Goal: Information Seeking & Learning: Check status

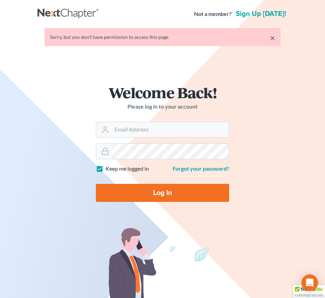
type input "jlee@saderlawfirm.com"
click at [134, 193] on input "Log In" at bounding box center [162, 193] width 133 height 18
type input "Thinking..."
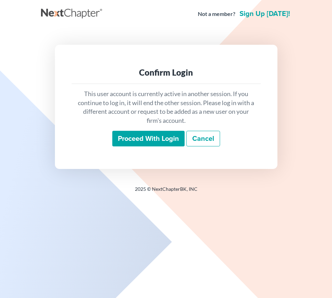
click at [150, 140] on input "Proceed with login" at bounding box center [148, 139] width 72 height 16
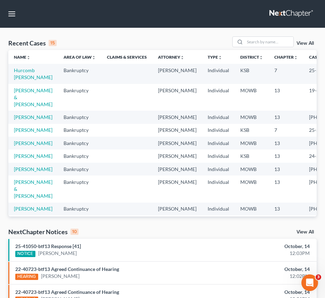
click at [146, 46] on div "Recent Cases 15 View All" at bounding box center [162, 43] width 308 height 14
click at [24, 75] on link "Hurcomb Halvorsen, Andrea" at bounding box center [33, 73] width 39 height 13
select select "3"
select select "4"
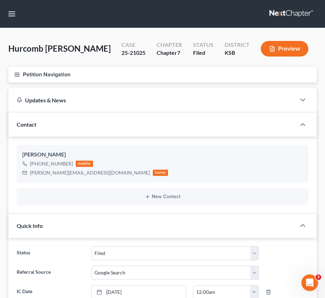
scroll to position [3275, 0]
click at [48, 59] on div "Hurcomb Halvorsen, Andrea Upgraded Case 25-21025 Chapter Chapter 7 Status Filed…" at bounding box center [162, 51] width 308 height 30
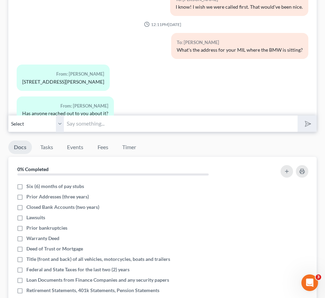
scroll to position [750, 0]
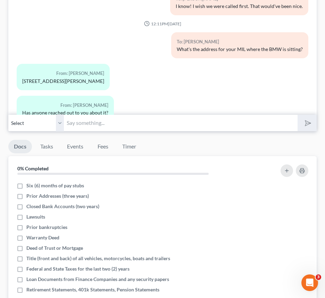
click at [120, 132] on input "text" at bounding box center [181, 123] width 234 height 17
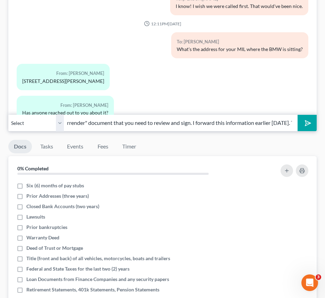
scroll to position [0, 141]
type input "Hi, Andrea. Logix emailed over the "voluntary surrender" document that you need…"
click at [298, 115] on button "submit" at bounding box center [307, 123] width 19 height 16
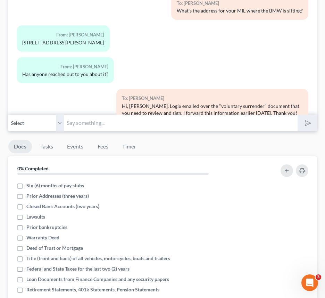
scroll to position [3360, 0]
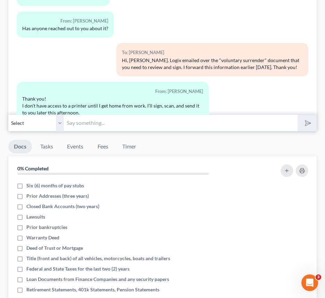
click at [58, 93] on div "From: Andrea Hurcomb Halvorsen" at bounding box center [112, 92] width 181 height 8
click at [102, 132] on input "text" at bounding box center [181, 123] width 234 height 17
type input "Sounds good! Thank you."
click at [298, 115] on button "submit" at bounding box center [307, 123] width 19 height 16
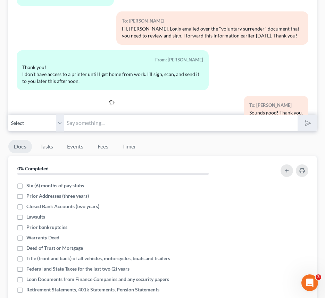
click at [46, 74] on div "Thank you! I don't have access to a printer until I get home from work. I'll si…" at bounding box center [112, 74] width 181 height 21
click at [30, 64] on div "From: Andrea Hurcomb Halvorsen" at bounding box center [112, 60] width 181 height 8
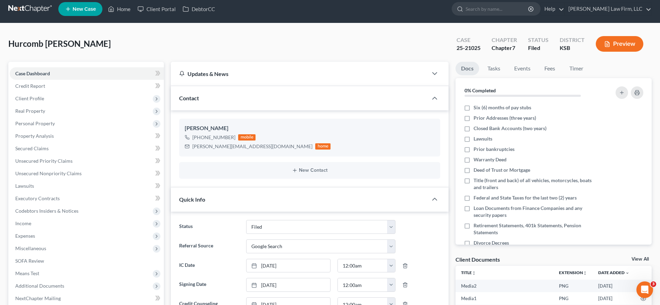
scroll to position [0, 0]
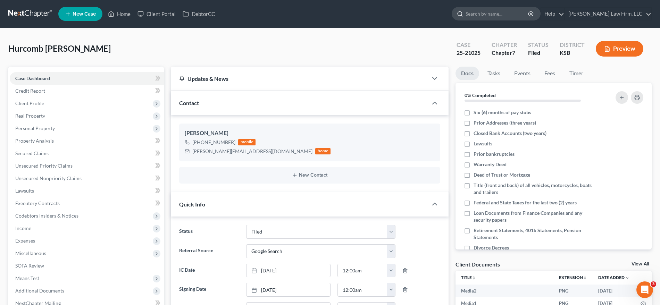
click at [331, 20] on div at bounding box center [459, 13] width 14 height 13
click at [331, 12] on input "search" at bounding box center [498, 13] width 64 height 13
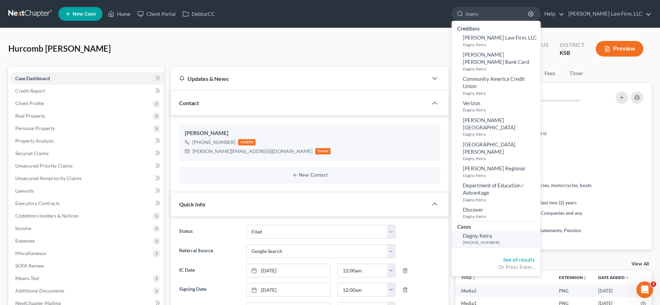
type input "dagny"
click at [331, 240] on small "[PHONE_NUMBER]" at bounding box center [501, 243] width 76 height 6
select select "6"
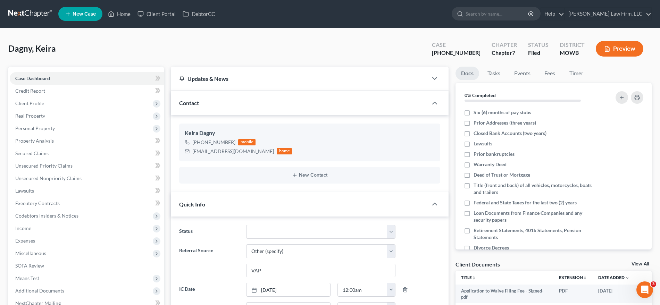
scroll to position [388, 0]
drag, startPoint x: 450, startPoint y: 53, endPoint x: 476, endPoint y: 53, distance: 25.4
click at [331, 53] on div "Case 25-41301-7" at bounding box center [456, 49] width 60 height 20
copy div "25-41301"
click at [331, 14] on div at bounding box center [459, 13] width 14 height 13
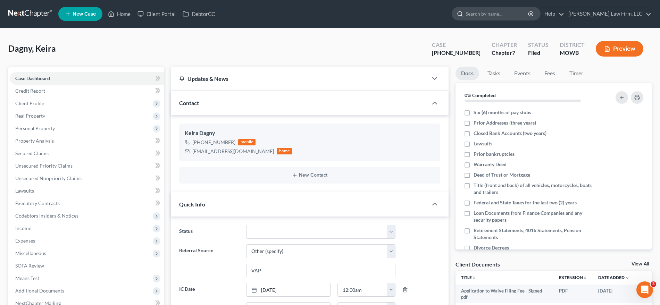
click at [331, 14] on input "search" at bounding box center [498, 13] width 64 height 13
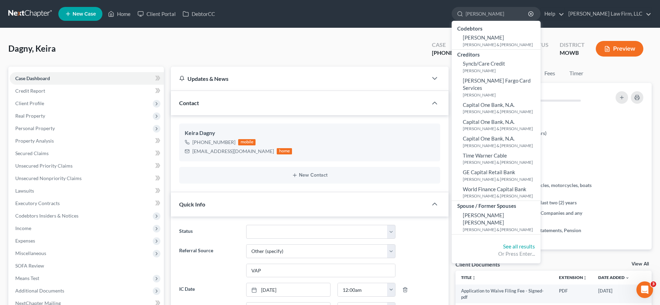
type input "campbell"
click at [29, 12] on link at bounding box center [30, 14] width 44 height 13
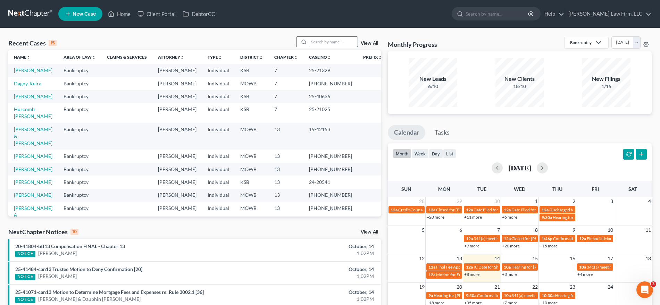
click at [320, 43] on input "search" at bounding box center [333, 42] width 49 height 10
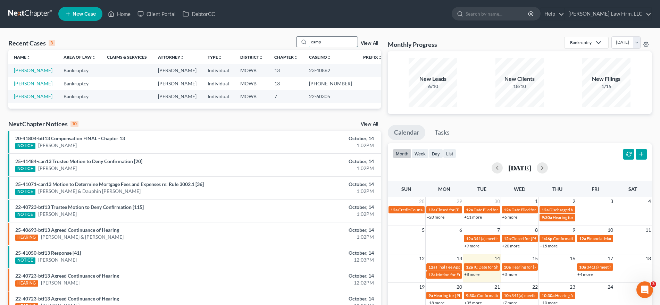
click at [331, 44] on input "camp" at bounding box center [333, 42] width 49 height 10
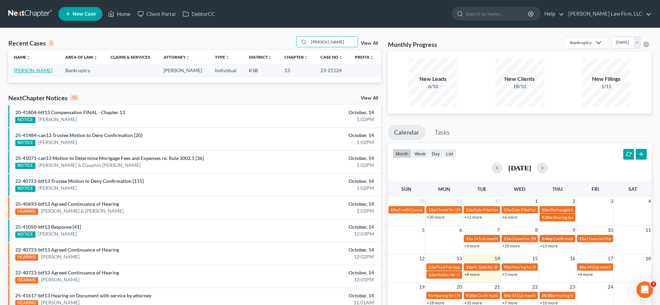
type input "maher"
click at [45, 67] on link "Maher, Matthew" at bounding box center [33, 70] width 39 height 6
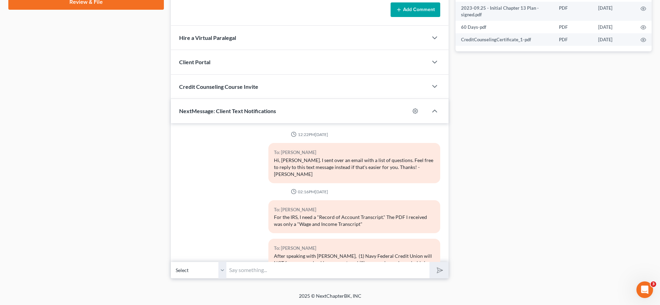
scroll to position [8084, 0]
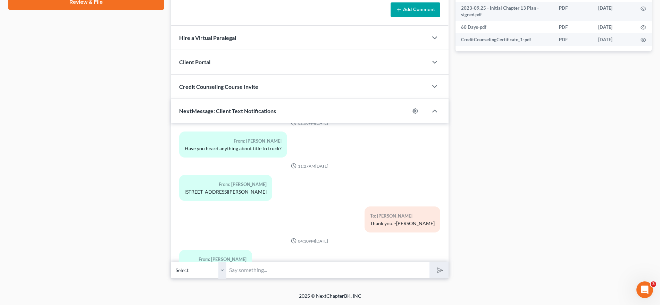
click at [307, 272] on input "text" at bounding box center [327, 270] width 203 height 17
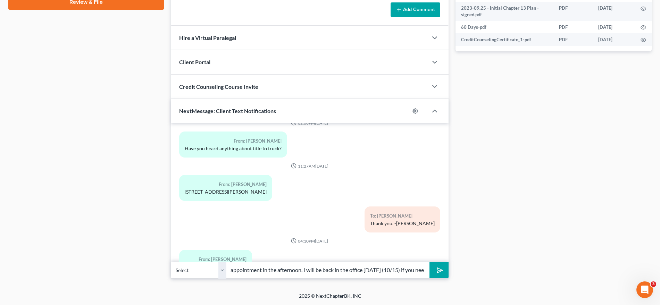
scroll to position [0, 157]
type input "Hi, Matt. I was in the office this morning, but I had an appointment in the aft…"
click at [430, 262] on button "submit" at bounding box center [439, 270] width 19 height 16
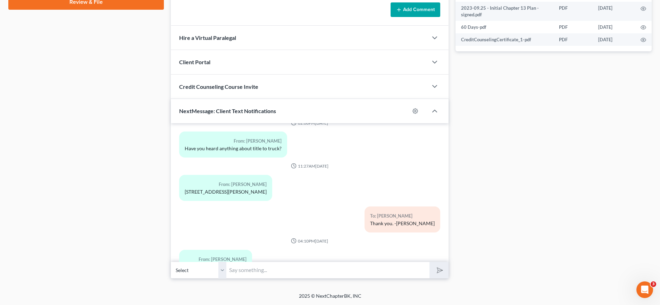
scroll to position [8134, 0]
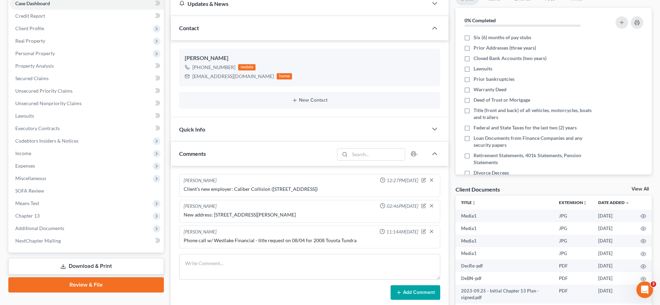
scroll to position [0, 0]
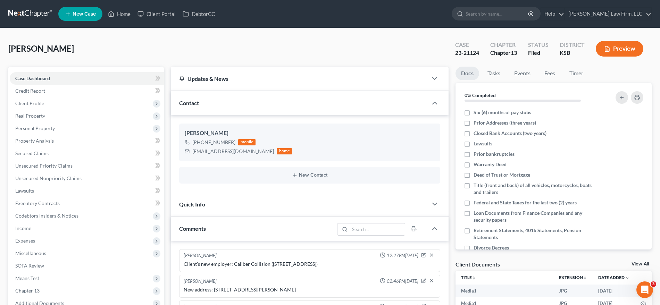
click at [25, 20] on link at bounding box center [30, 14] width 44 height 13
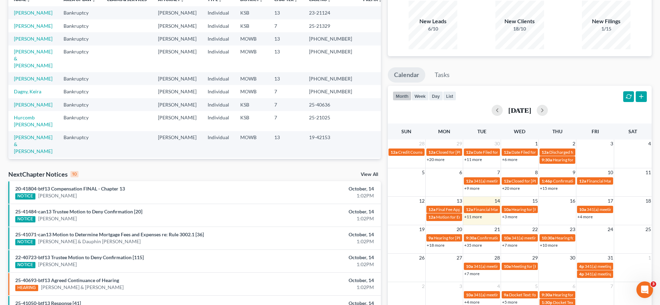
scroll to position [58, 0]
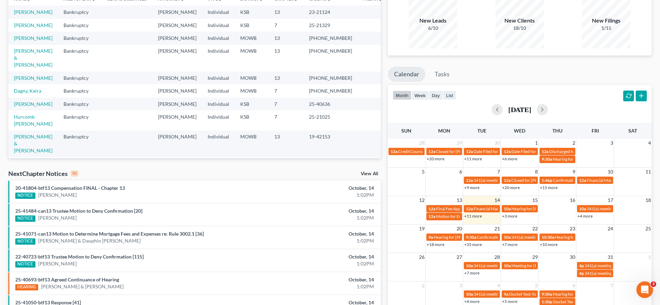
click at [123, 207] on li "25-41484-can13 Trustee Motion to Deny Confirmation [20] NOTICE Calvin Marshall …" at bounding box center [194, 214] width 373 height 23
click at [125, 211] on link "25-41484-can13 Trustee Motion to Deny Confirmation [20]" at bounding box center [78, 211] width 127 height 6
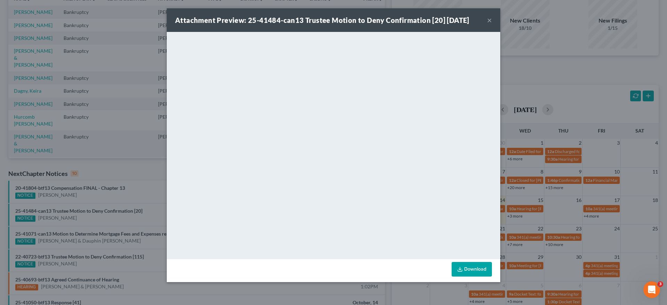
click at [0, 40] on div "Attachment Preview: 25-41484-can13 Trustee Motion to Deny Confirmation [20] 10/…" at bounding box center [333, 152] width 667 height 305
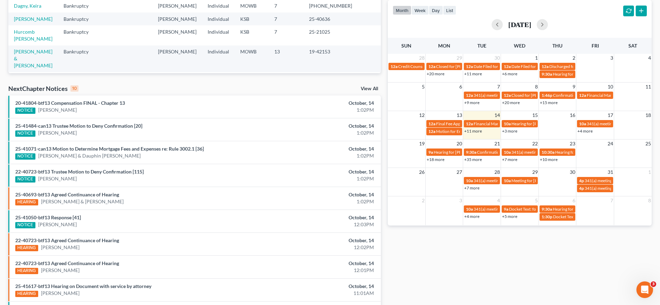
scroll to position [147, 0]
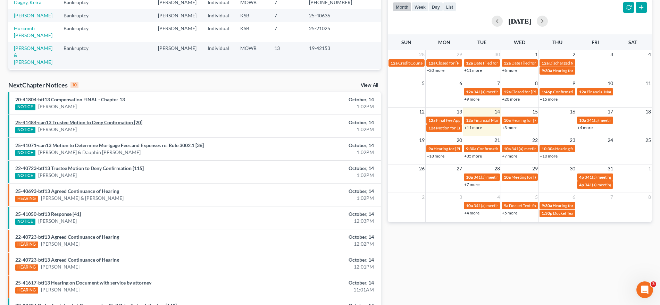
drag, startPoint x: 182, startPoint y: 206, endPoint x: 115, endPoint y: 123, distance: 106.9
click at [115, 123] on link "25-41484-can13 Trustee Motion to Deny Confirmation [20]" at bounding box center [78, 122] width 127 height 6
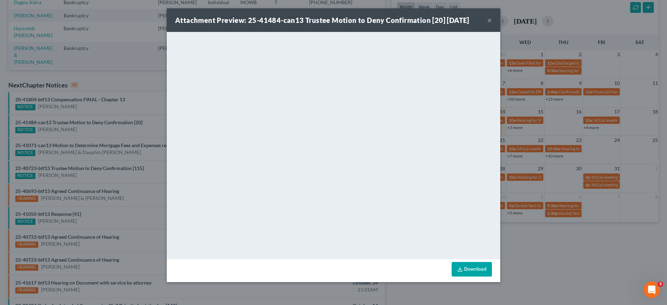
click at [123, 77] on div "Attachment Preview: 25-41484-can13 Trustee Motion to Deny Confirmation [20] 10/…" at bounding box center [333, 152] width 667 height 305
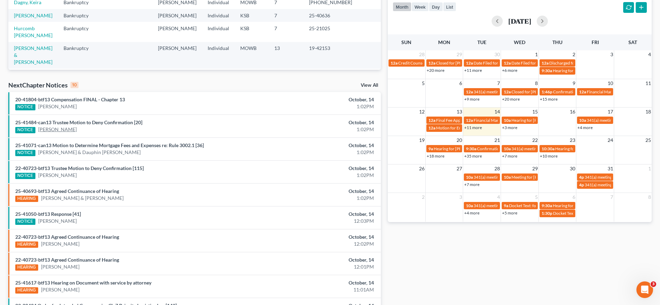
click at [67, 130] on link "Calvin Marshall III" at bounding box center [57, 129] width 39 height 7
select select "4"
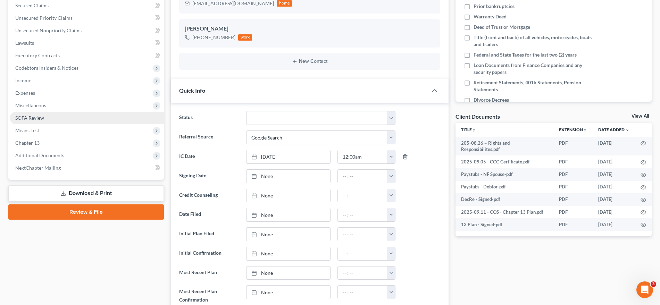
scroll to position [308, 0]
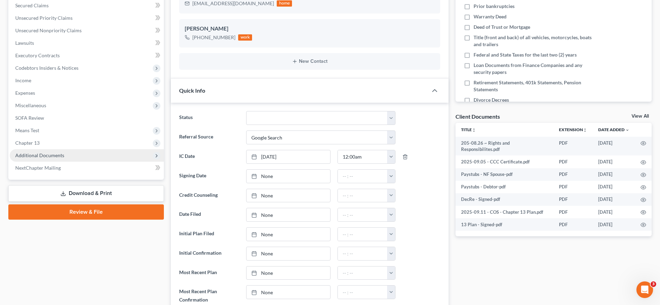
click at [64, 153] on span "Additional Documents" at bounding box center [87, 155] width 154 height 13
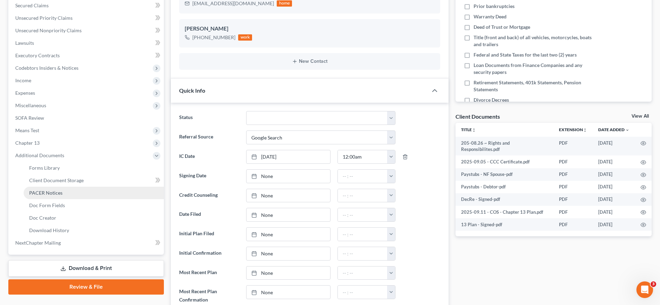
click at [62, 194] on link "PACER Notices" at bounding box center [94, 193] width 140 height 13
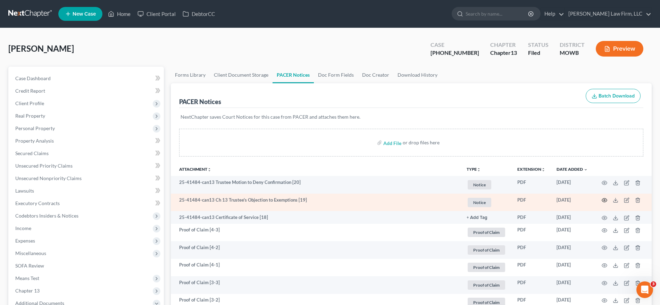
click at [607, 202] on icon "button" at bounding box center [605, 201] width 6 height 6
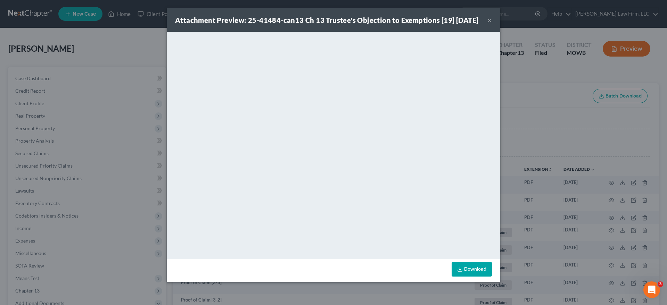
click at [0, 40] on div "Attachment Preview: 25-41484-can13 Ch 13 Trustee's Objection to Exemptions [19]…" at bounding box center [333, 152] width 667 height 305
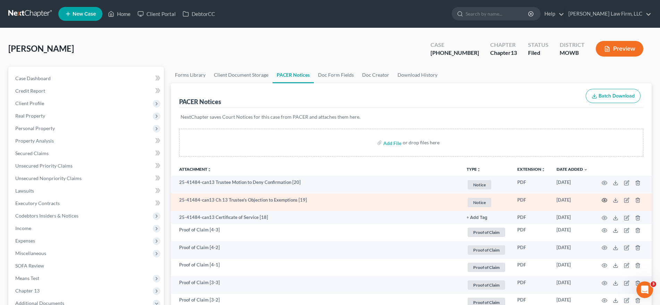
click at [604, 200] on icon "button" at bounding box center [605, 201] width 6 height 6
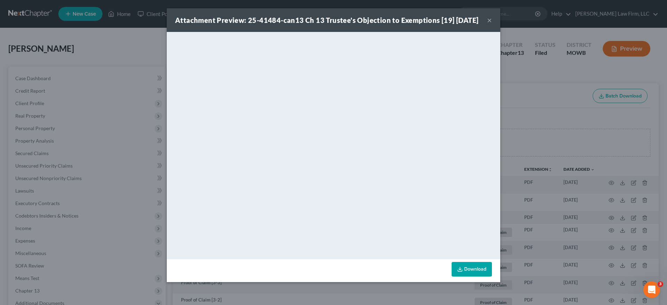
click at [139, 56] on div "Attachment Preview: 25-41484-can13 Ch 13 Trustee's Objection to Exemptions [19]…" at bounding box center [333, 152] width 667 height 305
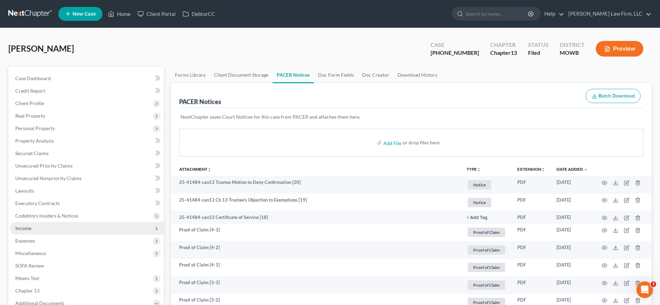
click at [67, 233] on span "Income" at bounding box center [87, 228] width 154 height 13
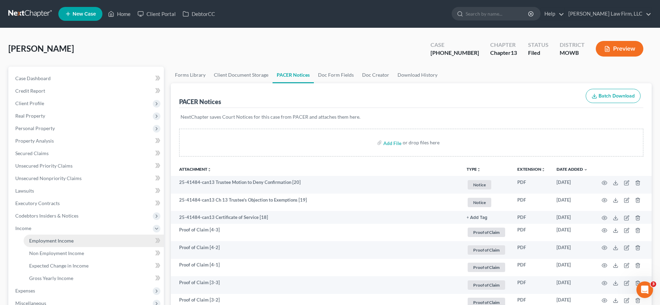
click at [84, 238] on link "Employment Income" at bounding box center [94, 241] width 140 height 13
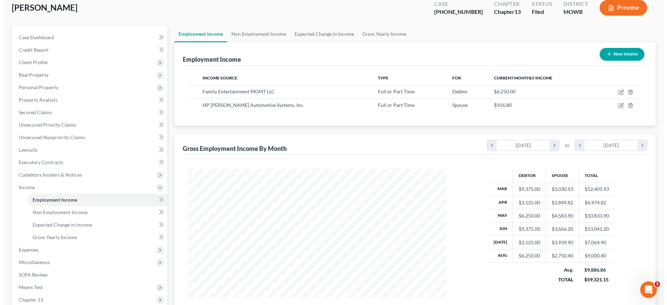
scroll to position [40, 0]
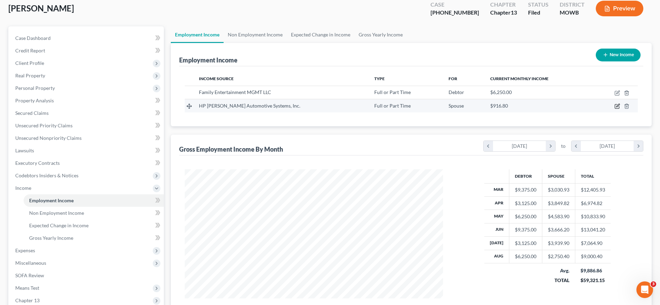
click at [618, 105] on icon "button" at bounding box center [617, 105] width 3 height 3
select select "0"
select select "23"
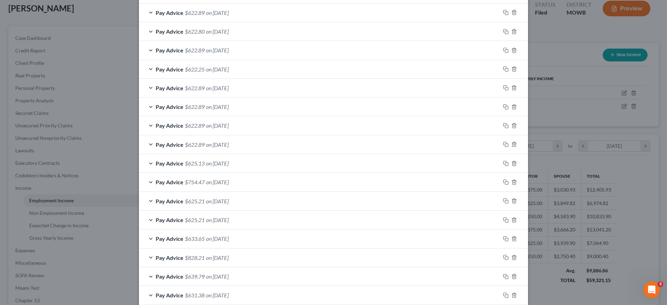
scroll to position [0, 0]
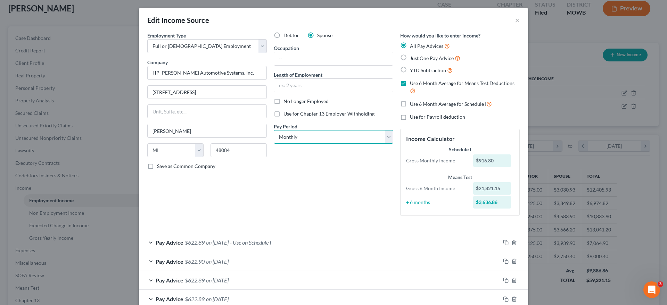
click at [328, 140] on select "Select Monthly Twice Monthly Every Other Week Weekly" at bounding box center [333, 137] width 119 height 14
select select "3"
click at [274, 130] on select "Select Monthly Twice Monthly Every Other Week Weekly" at bounding box center [333, 137] width 119 height 14
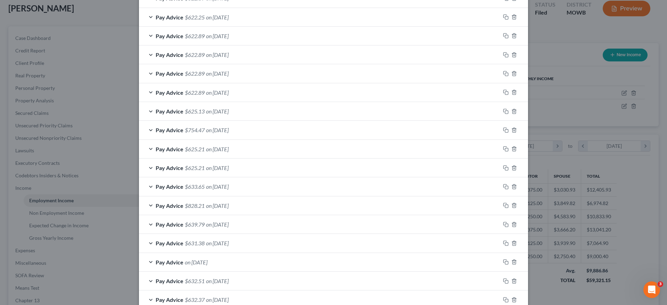
scroll to position [469, 0]
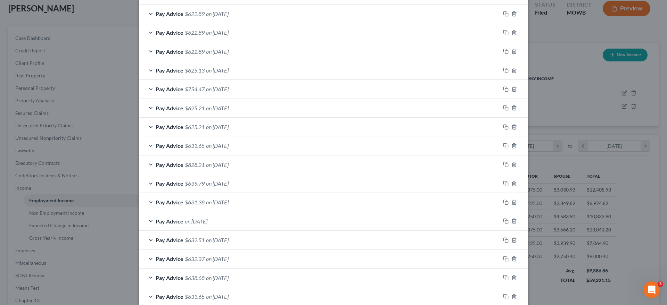
click at [588, 112] on div "Edit Income Source × Employment Type * Select Full or Part Time Employment Self…" at bounding box center [333, 152] width 667 height 305
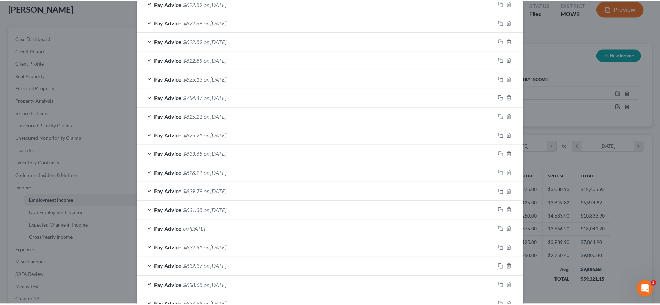
scroll to position [508, 0]
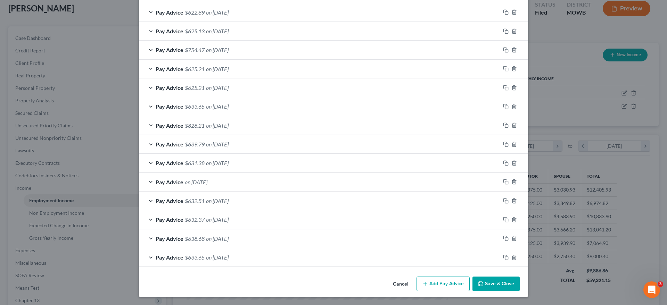
click at [498, 289] on button "Save & Close" at bounding box center [495, 284] width 47 height 15
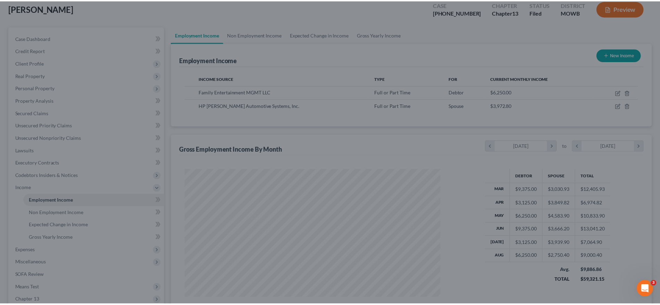
scroll to position [347142, 346999]
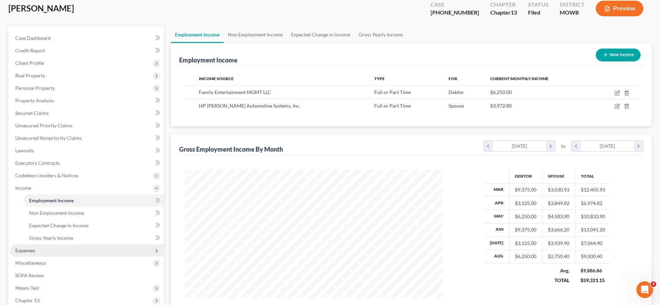
click at [59, 252] on span "Expenses" at bounding box center [87, 250] width 154 height 13
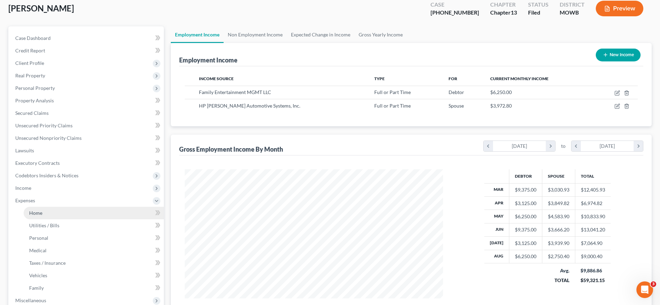
click at [67, 214] on link "Home" at bounding box center [94, 213] width 140 height 13
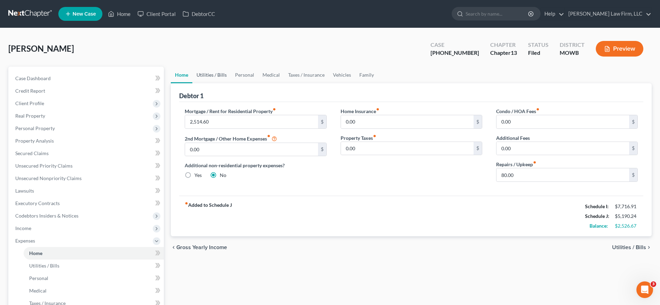
click at [221, 78] on link "Utilities / Bills" at bounding box center [211, 75] width 39 height 17
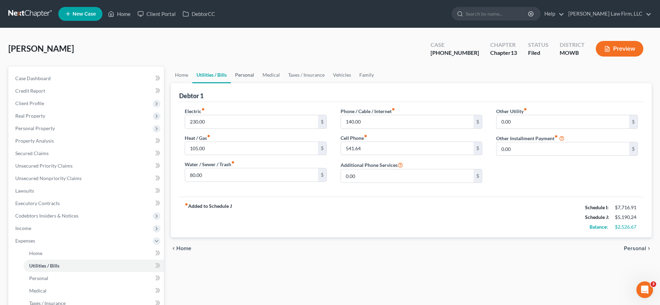
click at [249, 76] on link "Personal" at bounding box center [244, 75] width 27 height 17
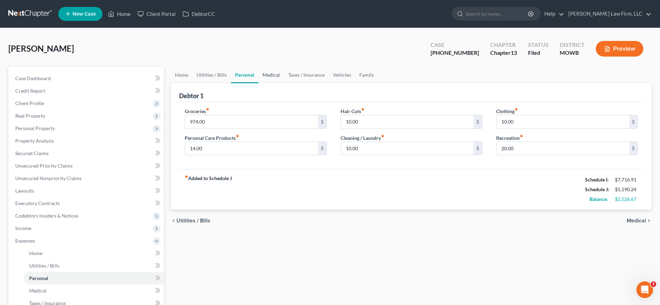
click at [277, 73] on link "Medical" at bounding box center [271, 75] width 26 height 17
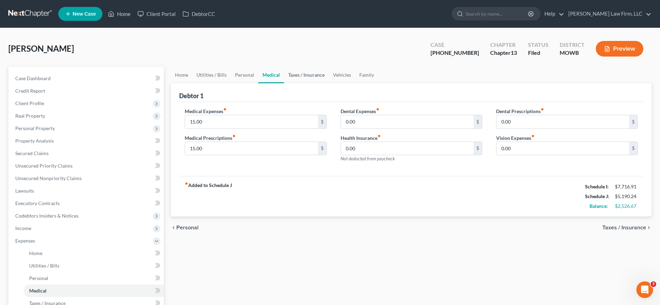
click at [311, 74] on link "Taxes / Insurance" at bounding box center [306, 75] width 45 height 17
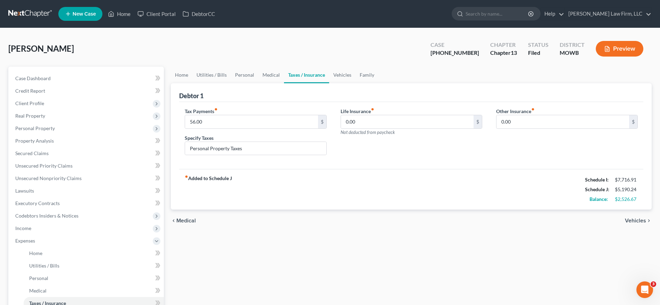
click at [589, 71] on ul "Home Utilities / Bills Personal Medical Taxes / Insurance Vehicles Family" at bounding box center [411, 75] width 481 height 17
click at [26, 43] on span "[PERSON_NAME]" at bounding box center [41, 48] width 66 height 10
click at [52, 227] on span "Income" at bounding box center [87, 228] width 154 height 13
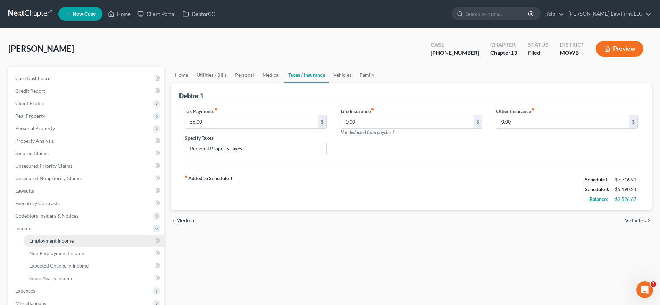
click at [63, 240] on span "Employment Income" at bounding box center [51, 241] width 44 height 6
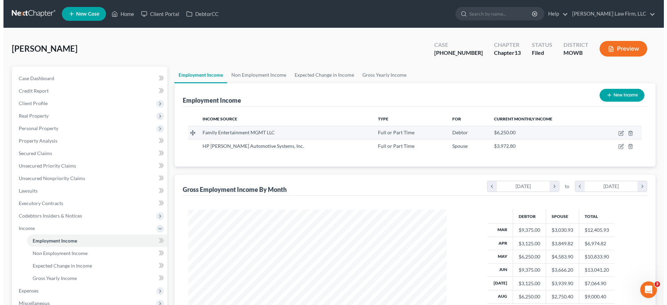
scroll to position [129, 273]
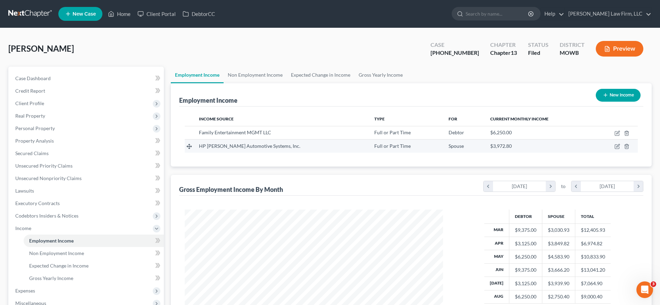
click at [615, 149] on td at bounding box center [615, 146] width 45 height 13
click at [617, 145] on icon "button" at bounding box center [618, 147] width 6 height 6
select select "0"
select select "23"
select select "3"
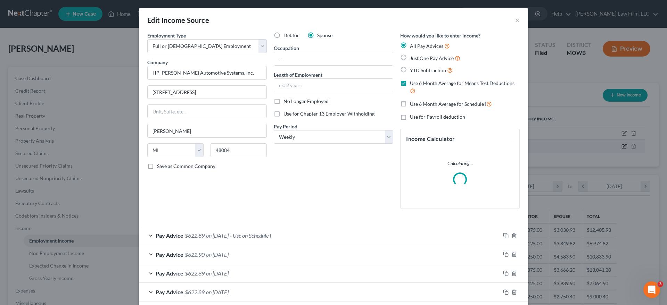
scroll to position [131, 275]
click at [437, 108] on div "How would you like to enter income? All Pay Advices Just One Pay Advice YTD Sub…" at bounding box center [460, 123] width 126 height 183
click at [416, 106] on span "Use 6 Month Average for Schedule I" at bounding box center [448, 104] width 76 height 6
click at [416, 105] on input "Use 6 Month Average for Schedule I" at bounding box center [415, 102] width 5 height 5
checkbox input "true"
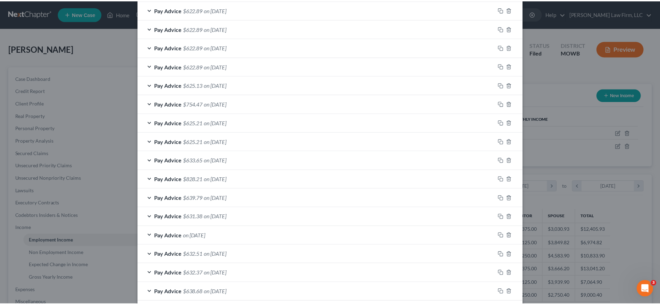
scroll to position [488, 0]
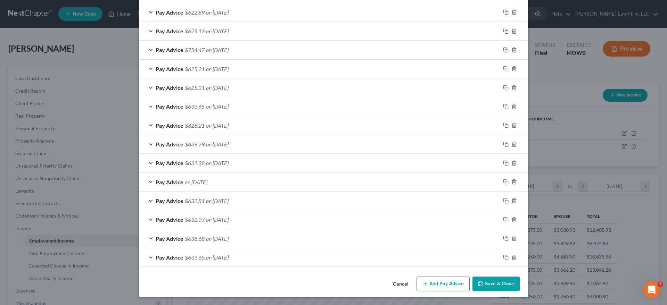
click at [496, 282] on button "Save & Close" at bounding box center [495, 284] width 47 height 15
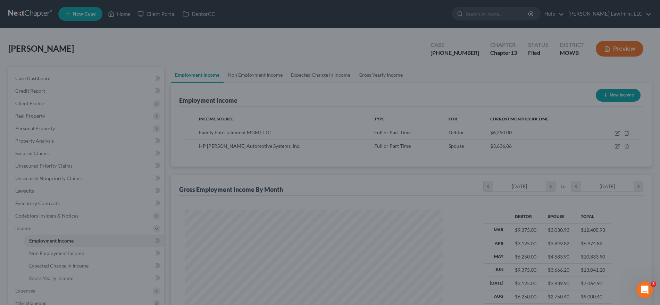
scroll to position [139, 0]
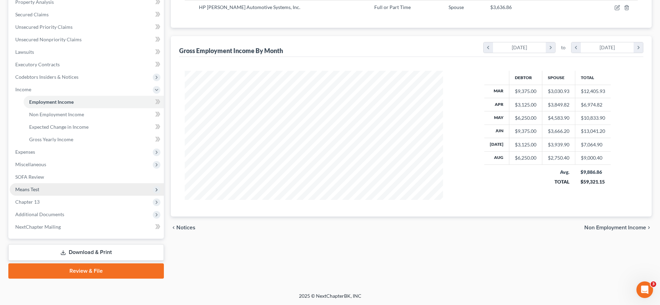
click at [72, 193] on span "Means Test" at bounding box center [87, 189] width 154 height 13
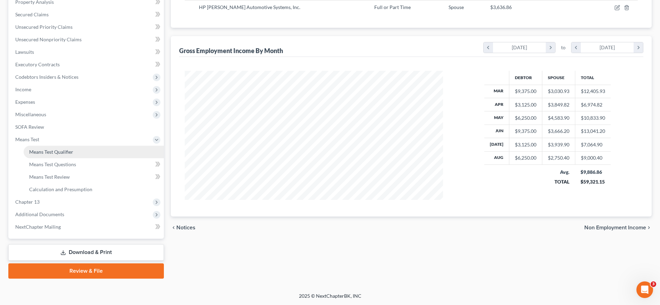
click at [80, 155] on link "Means Test Qualifier" at bounding box center [94, 152] width 140 height 13
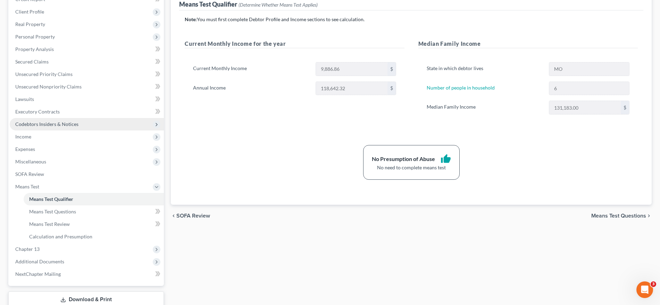
scroll to position [92, 0]
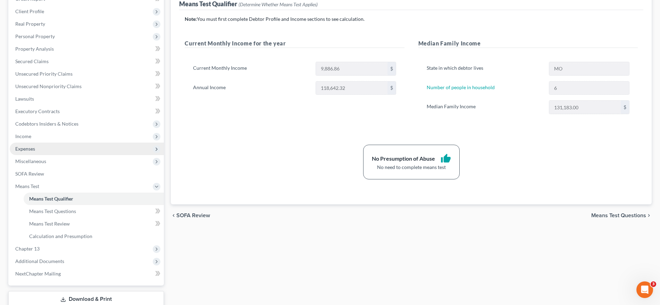
click at [105, 151] on span "Expenses" at bounding box center [87, 149] width 154 height 13
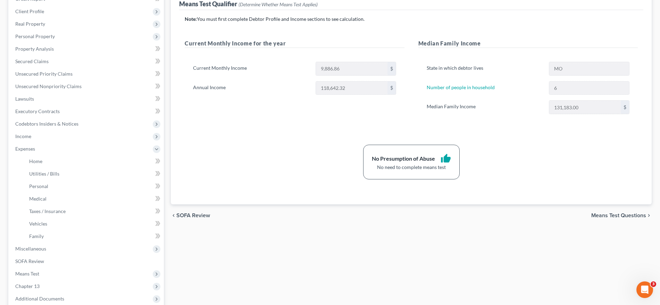
click at [4, 171] on div "[PERSON_NAME] Upgraded Case [PHONE_NUMBER] Chapter Chapter 13 Status Filed Dist…" at bounding box center [330, 156] width 660 height 441
click at [1, 126] on div "[PERSON_NAME] Upgraded Case [PHONE_NUMBER] Chapter Chapter 13 Status Filed Dist…" at bounding box center [330, 156] width 660 height 441
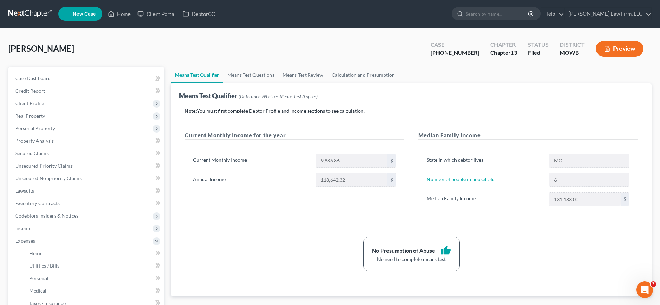
click at [30, 8] on link at bounding box center [30, 14] width 44 height 13
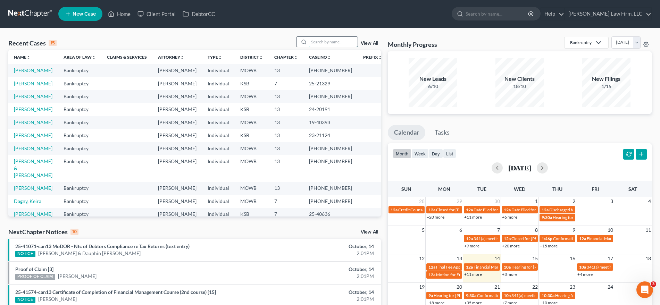
click at [345, 41] on input "search" at bounding box center [333, 42] width 49 height 10
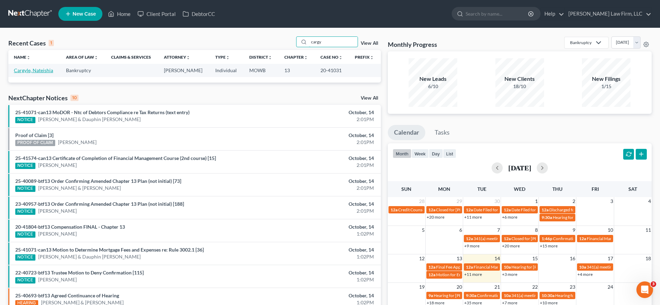
type input "cargy"
click at [25, 68] on link "Cargyle, Nateishia" at bounding box center [33, 70] width 39 height 6
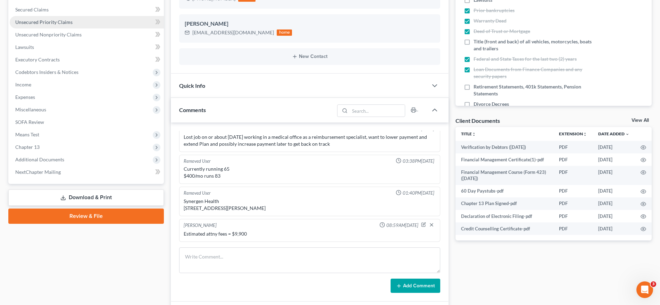
scroll to position [144, 0]
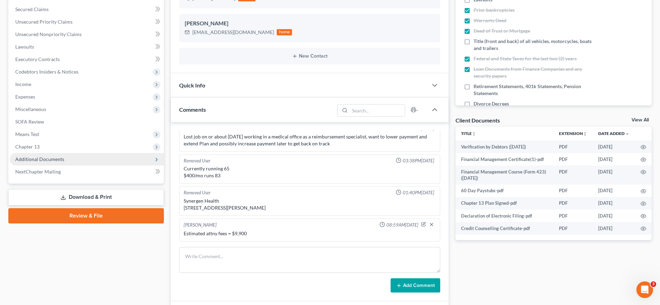
click at [84, 162] on span "Additional Documents" at bounding box center [87, 159] width 154 height 13
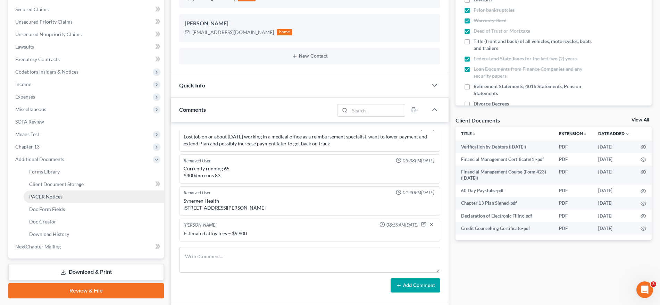
click at [67, 196] on link "PACER Notices" at bounding box center [94, 197] width 140 height 13
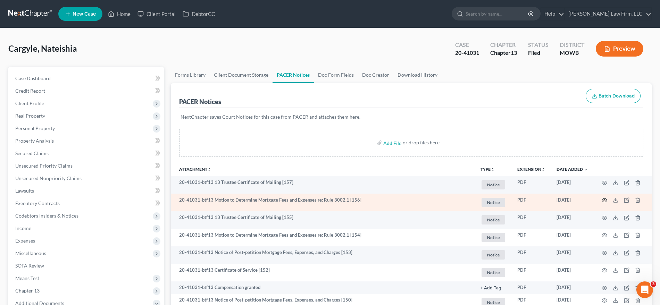
click at [605, 199] on icon "button" at bounding box center [605, 201] width 6 height 6
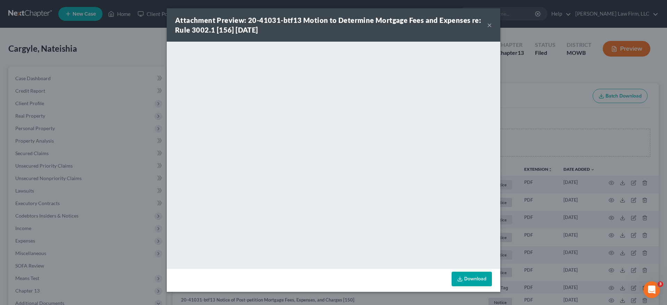
click at [555, 123] on div "Attachment Preview: 20-41031-btf13 Motion to Determine Mortgage Fees and Expens…" at bounding box center [333, 152] width 667 height 305
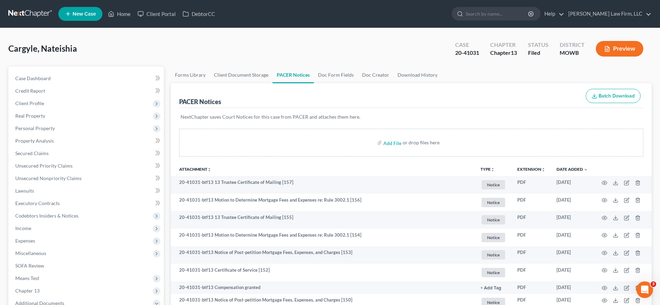
click at [587, 69] on ul "Forms Library Client Document Storage PACER Notices Doc Form Fields Doc Creator…" at bounding box center [411, 75] width 481 height 17
click at [506, 14] on input "search" at bounding box center [498, 13] width 64 height 13
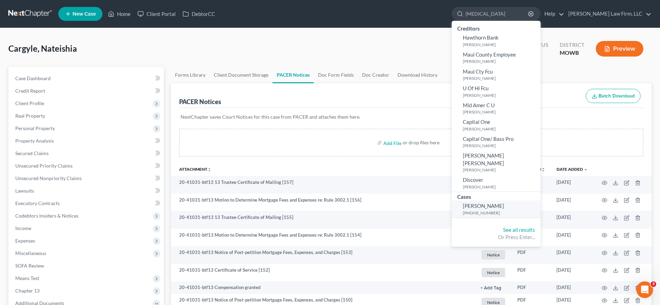
type input "fontan"
click at [503, 210] on small "[PHONE_NUMBER]" at bounding box center [501, 213] width 76 height 6
select select "4"
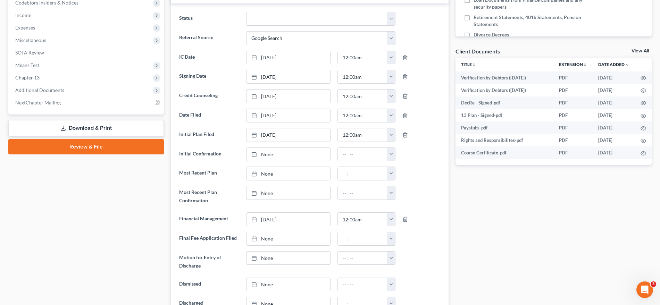
scroll to position [213, 0]
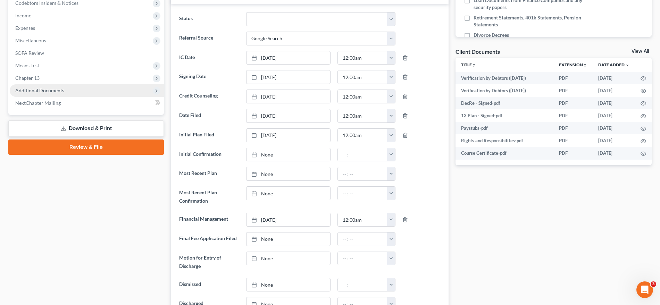
click at [88, 94] on span "Additional Documents" at bounding box center [87, 90] width 154 height 13
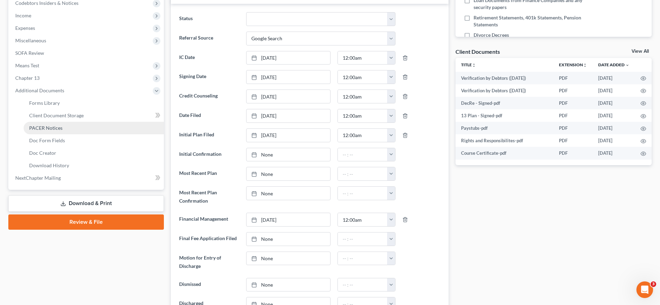
click at [66, 130] on link "PACER Notices" at bounding box center [94, 128] width 140 height 13
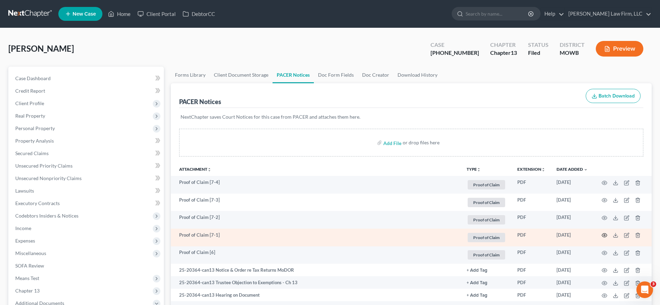
click at [603, 236] on icon "button" at bounding box center [605, 236] width 6 height 6
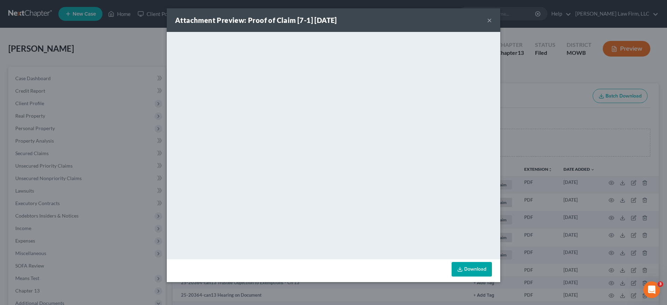
click at [531, 110] on div "Attachment Preview: Proof of Claim [7-1] 10/13/2025 × <object ng-attr-data='htt…" at bounding box center [333, 152] width 667 height 305
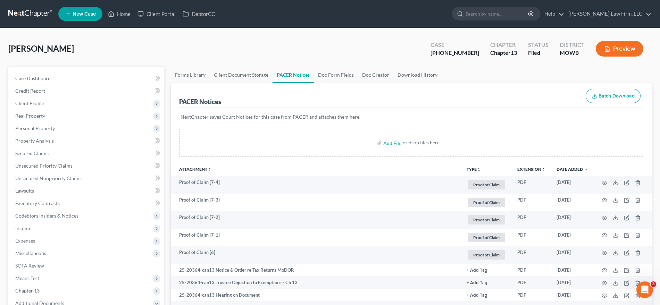
click at [595, 121] on div "NextChapter saves Court Notices for this case from PACER and attaches them here." at bounding box center [411, 121] width 464 height 26
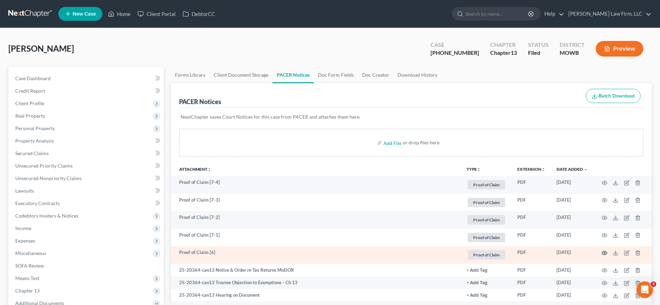
click at [607, 255] on icon "button" at bounding box center [605, 253] width 6 height 6
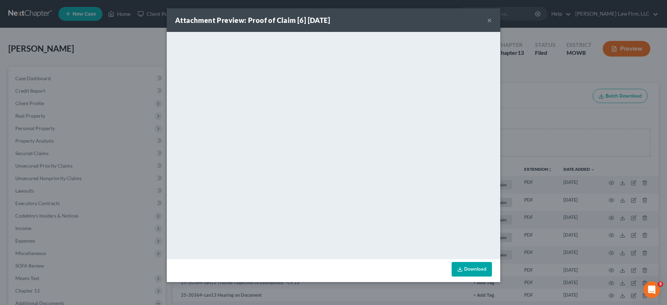
click at [553, 106] on div "Attachment Preview: Proof of Claim [6] 10/10/2025 × <object ng-attr-data='https…" at bounding box center [333, 152] width 667 height 305
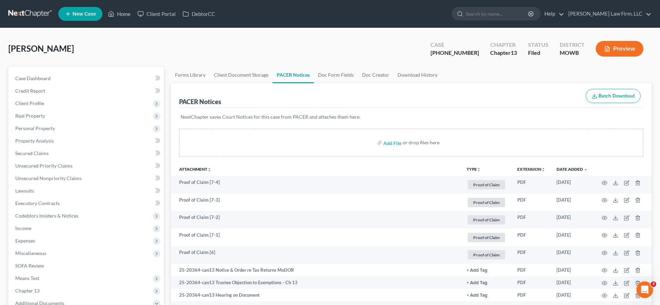
click at [623, 125] on div "NextChapter saves Court Notices for this case from PACER and attaches them here." at bounding box center [411, 121] width 464 height 26
click at [520, 16] on input "search" at bounding box center [498, 13] width 64 height 13
click at [520, 16] on input "h" at bounding box center [498, 13] width 64 height 13
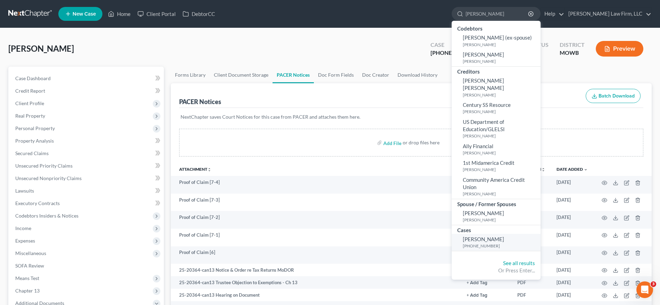
type input "hopkins"
click at [502, 236] on span "[PERSON_NAME]" at bounding box center [483, 239] width 41 height 6
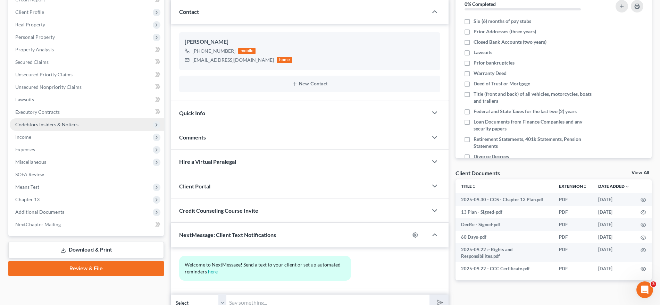
scroll to position [92, 0]
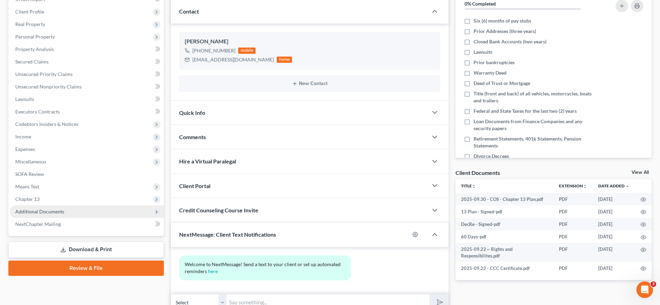
click at [53, 215] on span "Additional Documents" at bounding box center [87, 212] width 154 height 13
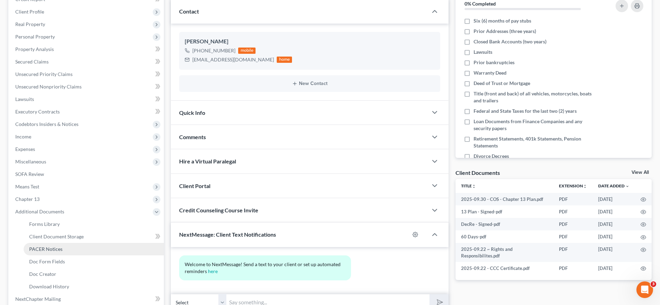
click at [56, 246] on span "PACER Notices" at bounding box center [45, 249] width 33 height 6
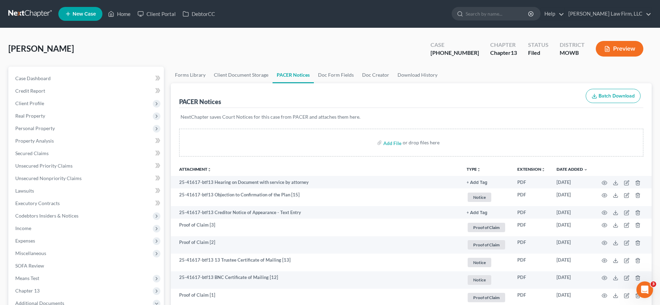
click at [602, 121] on div "NextChapter saves Court Notices for this case from PACER and attaches them here." at bounding box center [411, 121] width 464 height 26
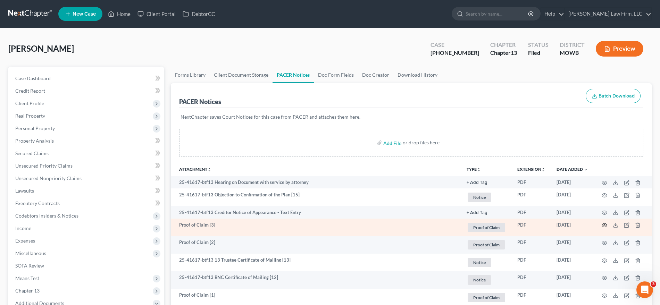
click at [606, 226] on icon "button" at bounding box center [604, 226] width 5 height 4
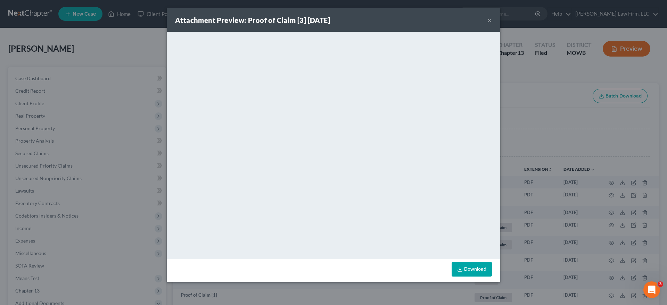
click at [0, 112] on div "Attachment Preview: Proof of Claim [3] 10/09/2025 × <object ng-attr-data='https…" at bounding box center [333, 152] width 667 height 305
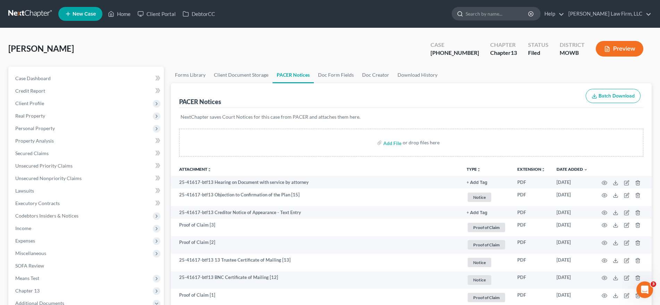
click at [522, 17] on input "search" at bounding box center [498, 13] width 64 height 13
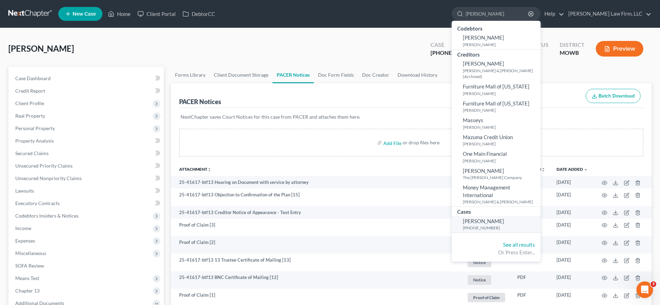
type input "marshall"
click at [501, 227] on small "[PHONE_NUMBER]" at bounding box center [501, 228] width 76 height 6
select select "4"
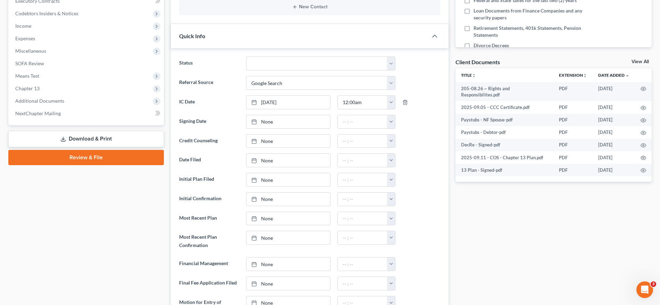
scroll to position [206, 0]
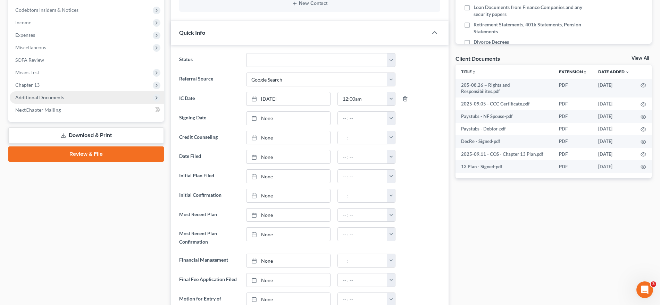
click at [60, 97] on span "Additional Documents" at bounding box center [39, 97] width 49 height 6
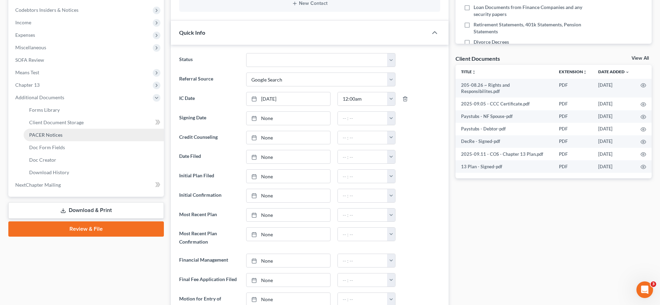
click at [60, 134] on span "PACER Notices" at bounding box center [45, 135] width 33 height 6
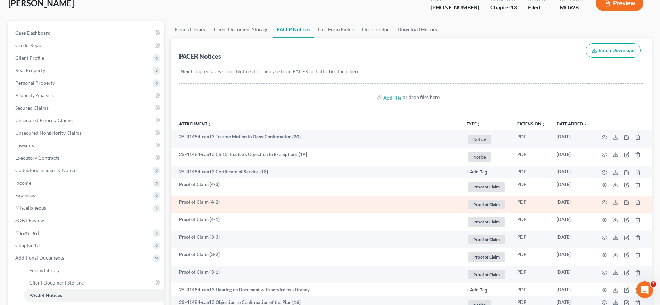
scroll to position [53, 0]
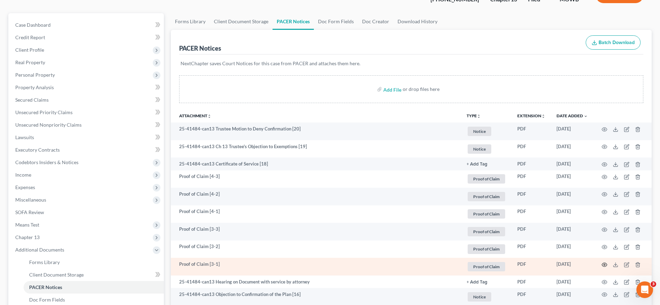
click at [604, 266] on icon "button" at bounding box center [604, 265] width 5 height 4
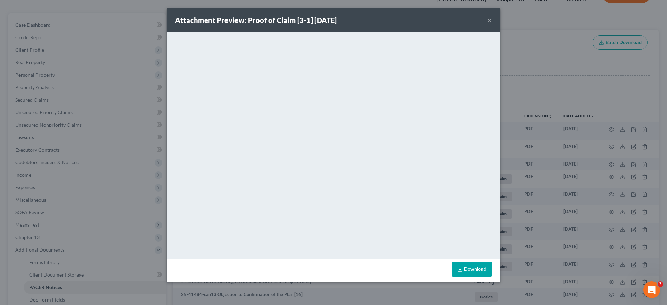
click at [560, 48] on div "Attachment Preview: Proof of Claim [3-1] 10/09/2025 × <object ng-attr-data='htt…" at bounding box center [333, 152] width 667 height 305
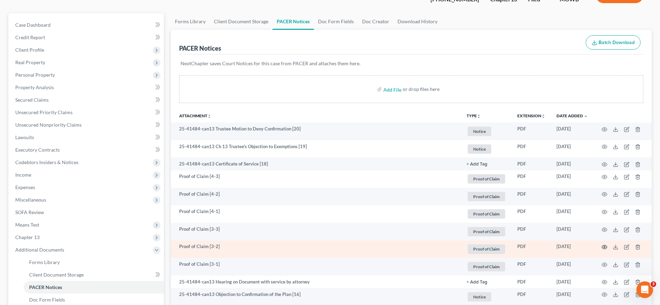
click at [605, 247] on circle "button" at bounding box center [604, 247] width 1 height 1
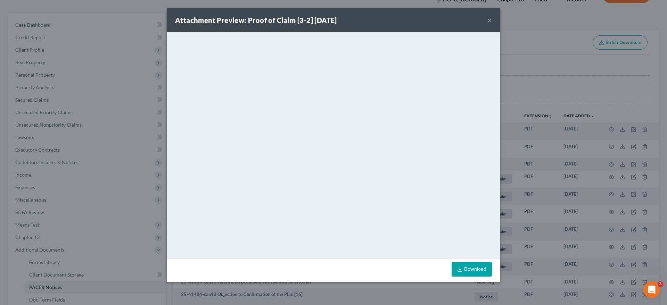
click at [548, 71] on div "Attachment Preview: Proof of Claim [3-2] 10/09/2025 × <object ng-attr-data='htt…" at bounding box center [333, 152] width 667 height 305
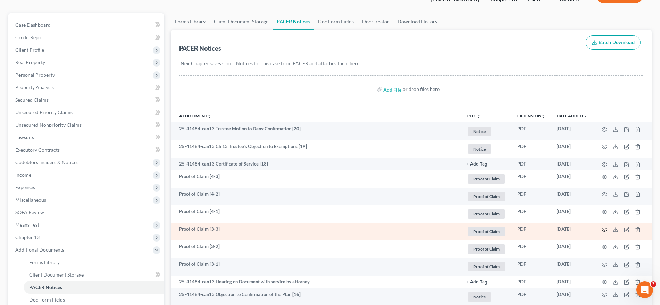
click at [603, 230] on icon "button" at bounding box center [605, 230] width 6 height 6
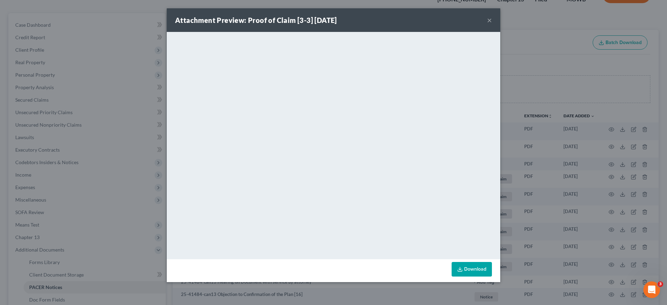
click at [568, 89] on div "Attachment Preview: Proof of Claim [3-3] 10/09/2025 × <object ng-attr-data='htt…" at bounding box center [333, 152] width 667 height 305
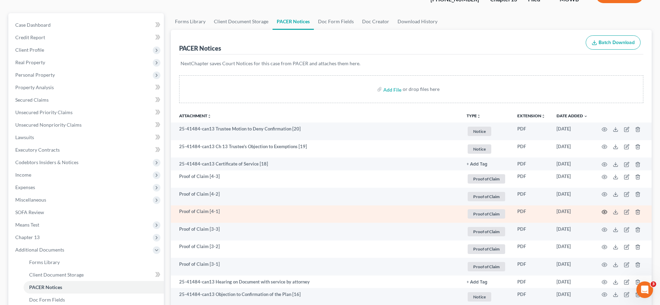
click at [605, 213] on circle "button" at bounding box center [604, 211] width 1 height 1
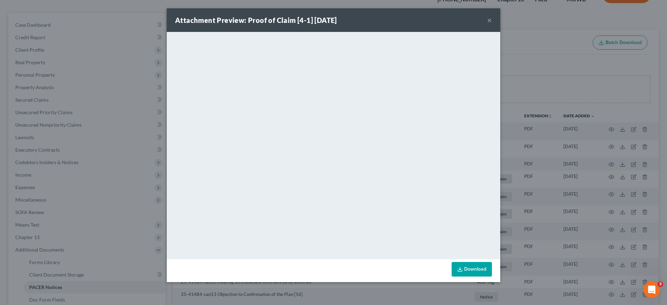
click at [555, 83] on div "Attachment Preview: Proof of Claim [4-1] 10/09/2025 × <object ng-attr-data='htt…" at bounding box center [333, 152] width 667 height 305
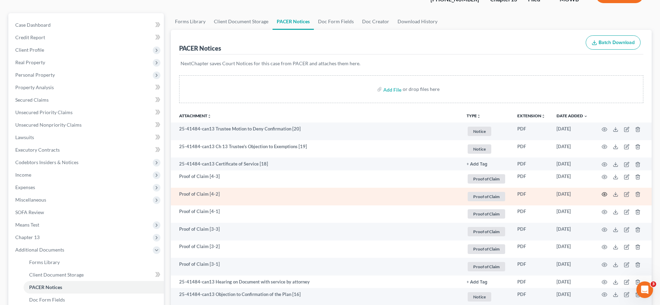
click at [605, 194] on circle "button" at bounding box center [604, 194] width 1 height 1
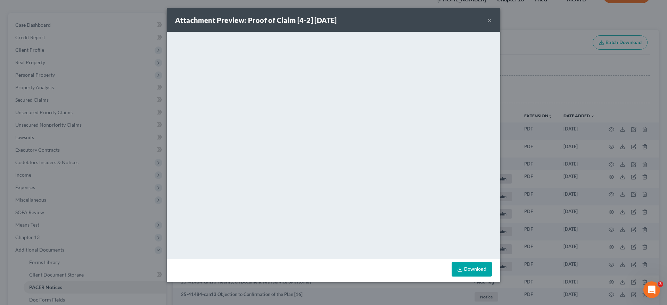
click at [522, 106] on div "Attachment Preview: Proof of Claim [4-2] 10/09/2025 × <object ng-attr-data='htt…" at bounding box center [333, 152] width 667 height 305
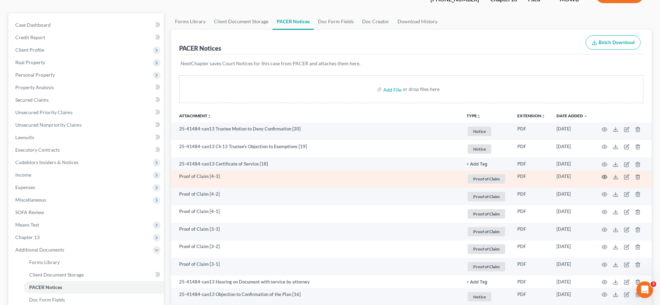
click at [605, 177] on circle "button" at bounding box center [604, 176] width 1 height 1
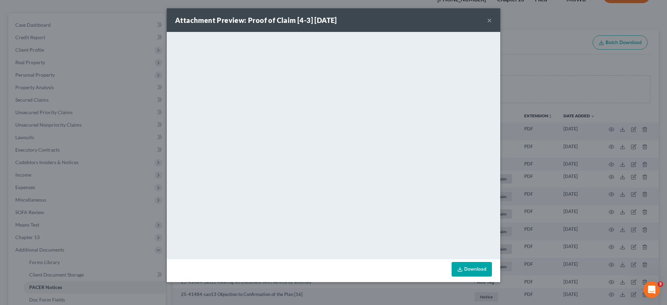
click at [549, 64] on div "Attachment Preview: Proof of Claim [4-3] 10/09/2025 × <object ng-attr-data='htt…" at bounding box center [333, 152] width 667 height 305
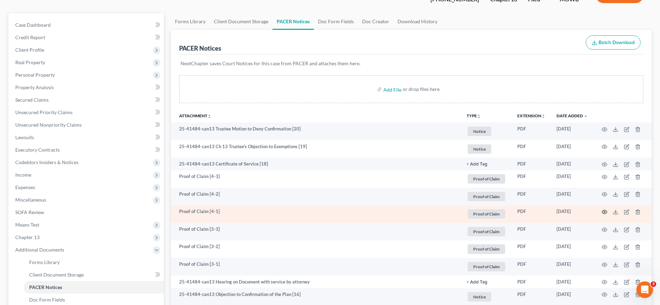
click at [607, 213] on icon "button" at bounding box center [604, 212] width 5 height 4
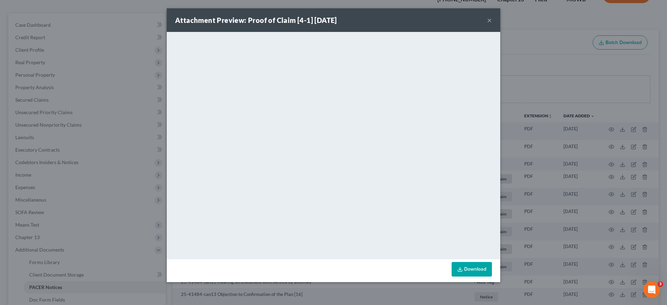
click at [114, 52] on div "Attachment Preview: Proof of Claim [4-1] 10/09/2025 × <object ng-attr-data='htt…" at bounding box center [333, 152] width 667 height 305
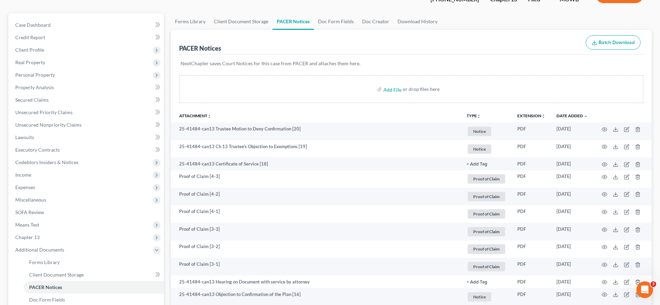
scroll to position [0, 0]
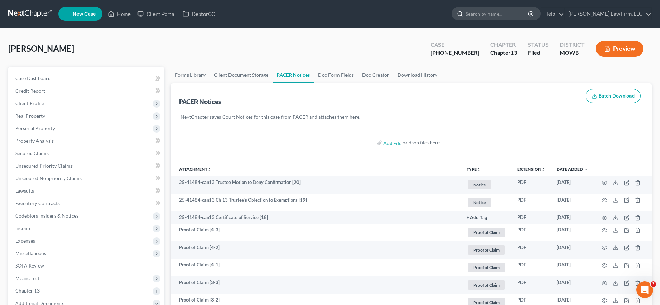
click at [521, 13] on input "search" at bounding box center [498, 13] width 64 height 13
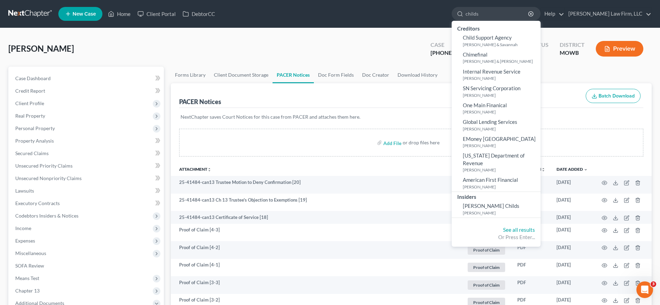
type input "childs"
click at [14, 11] on link at bounding box center [30, 14] width 44 height 13
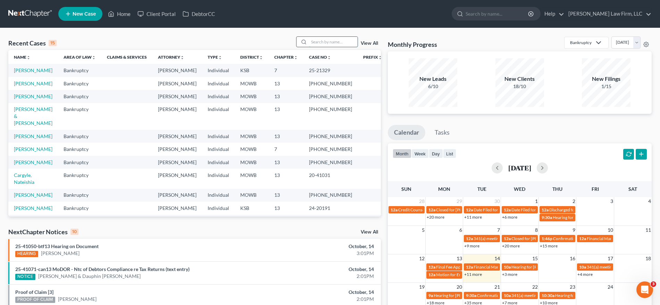
click at [330, 43] on input "search" at bounding box center [333, 42] width 49 height 10
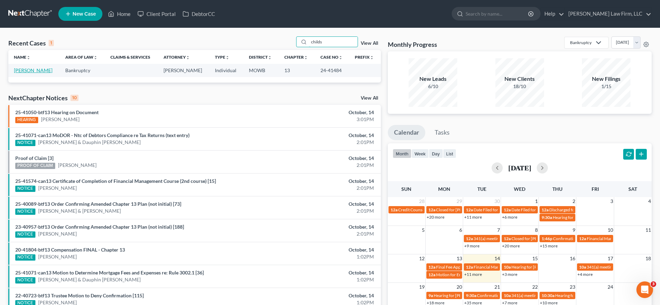
type input "childs"
click at [32, 68] on link "[PERSON_NAME]" at bounding box center [33, 70] width 39 height 6
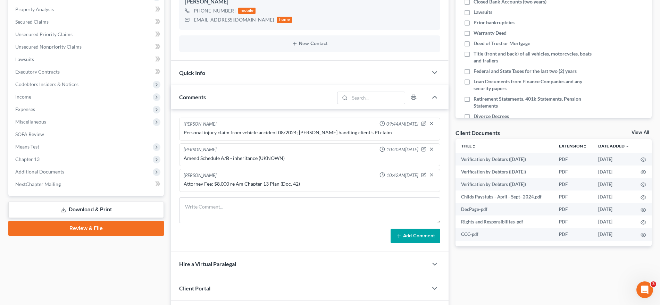
scroll to position [136, 0]
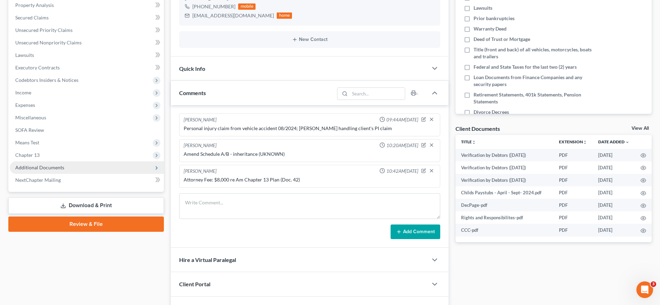
click at [55, 165] on span "Additional Documents" at bounding box center [39, 168] width 49 height 6
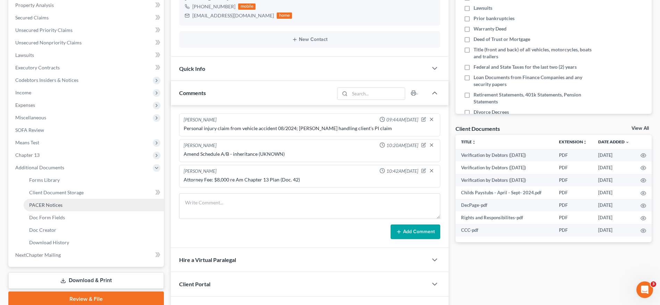
click at [56, 207] on span "PACER Notices" at bounding box center [45, 205] width 33 height 6
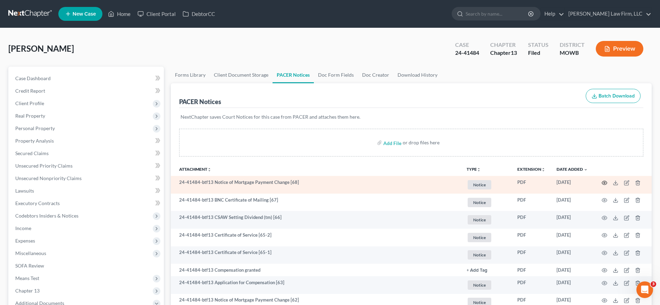
click at [605, 182] on icon "button" at bounding box center [605, 183] width 6 height 6
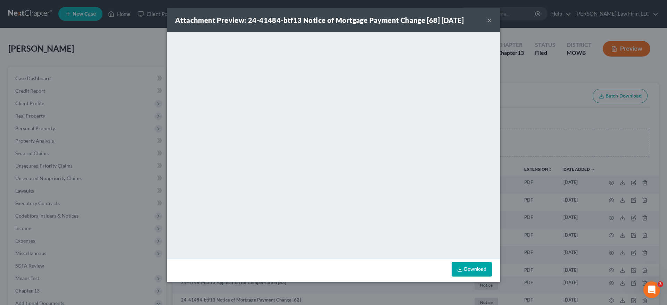
click at [646, 75] on div "Attachment Preview: 24-41484-btf13 Notice of Mortgage Payment Change [68] 10/08…" at bounding box center [333, 152] width 667 height 305
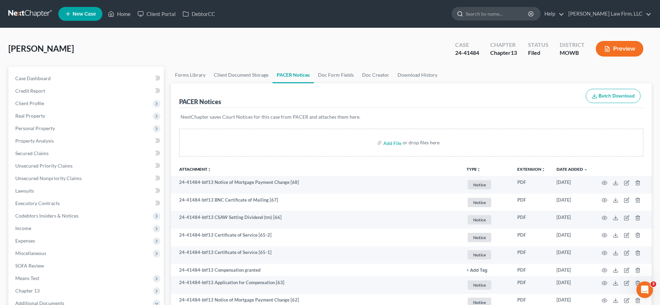
click at [519, 10] on input "search" at bounding box center [498, 13] width 64 height 13
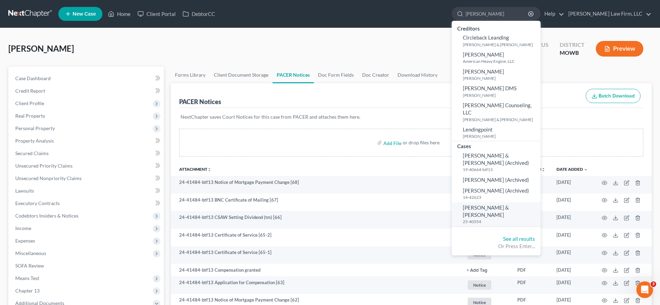
type input "leon"
click at [501, 203] on link "Leon, Christopher & Ericca 25-40554" at bounding box center [496, 214] width 89 height 24
select select "6"
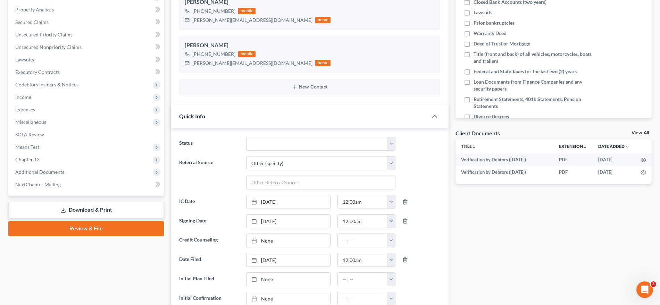
scroll to position [132, 0]
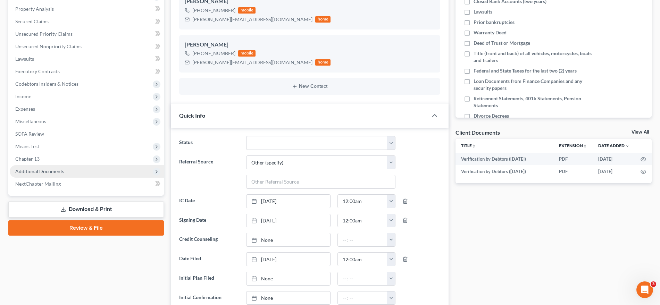
click at [56, 175] on span "Additional Documents" at bounding box center [87, 171] width 154 height 13
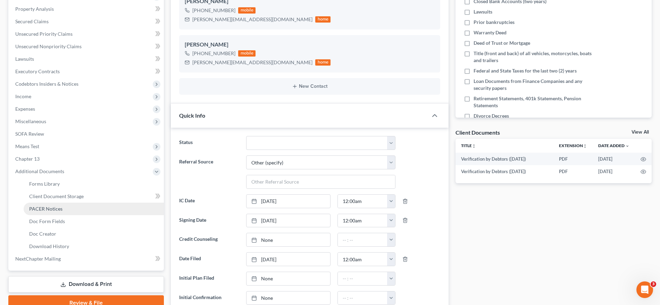
click at [68, 213] on link "PACER Notices" at bounding box center [94, 209] width 140 height 13
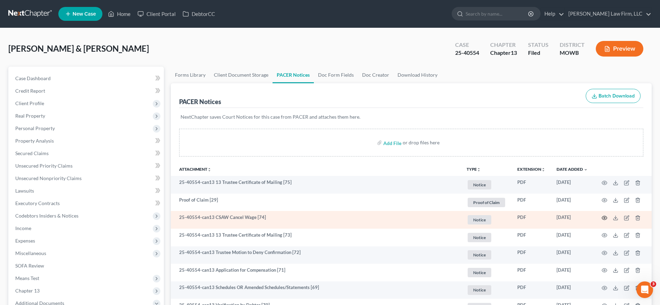
click at [604, 216] on icon "button" at bounding box center [604, 218] width 5 height 4
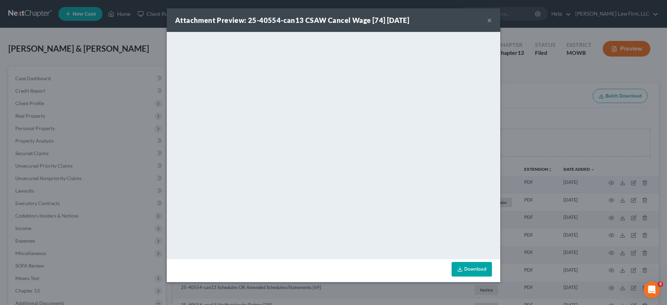
click at [561, 92] on div "Attachment Preview: 25-40554-can13 CSAW Cancel Wage [74] 10/08/2025 × <object n…" at bounding box center [333, 152] width 667 height 305
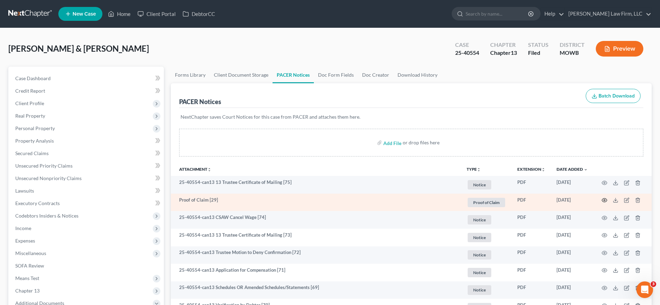
click at [604, 202] on icon "button" at bounding box center [605, 201] width 6 height 6
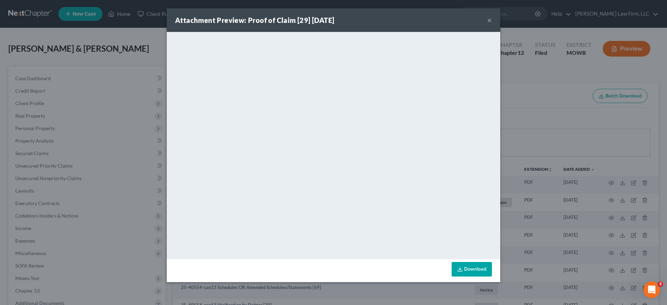
click at [144, 73] on div "Attachment Preview: Proof of Claim [29] 10/09/2025 × <object ng-attr-data='http…" at bounding box center [333, 152] width 667 height 305
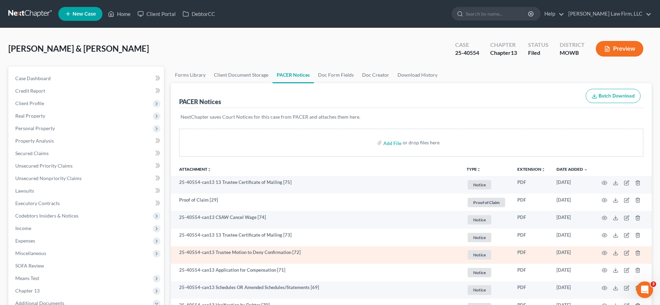
click at [438, 253] on td "25-40554-can13 Trustee Motion to Deny Confirmation [72]" at bounding box center [316, 256] width 290 height 18
click at [606, 253] on icon "button" at bounding box center [605, 253] width 6 height 6
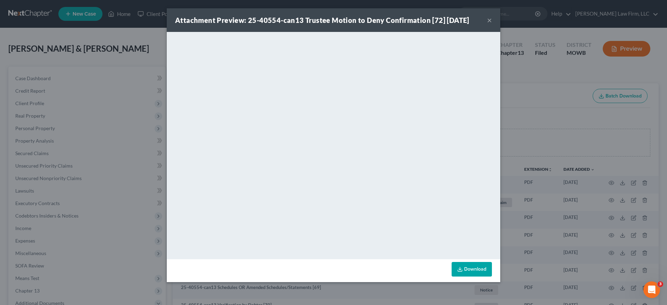
click at [19, 35] on div "Attachment Preview: 25-40554-can13 Trustee Motion to Deny Confirmation [72] 10/…" at bounding box center [333, 152] width 667 height 305
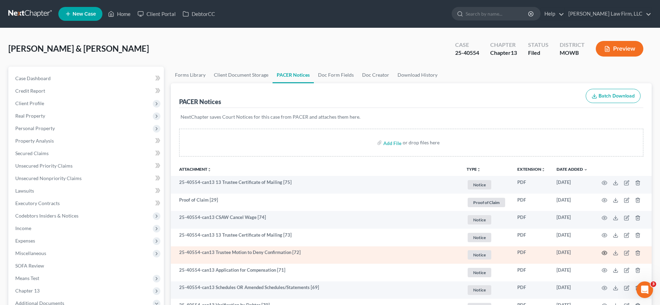
click at [603, 254] on icon "button" at bounding box center [604, 253] width 5 height 4
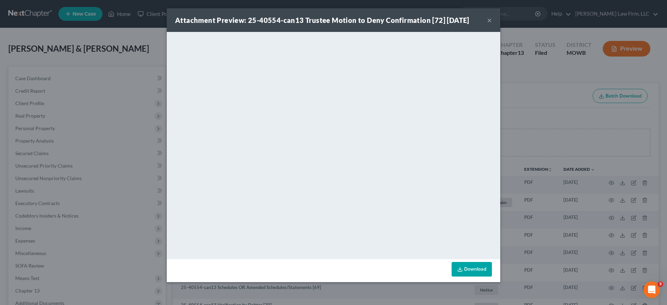
click at [19, 5] on div "Attachment Preview: 25-40554-can13 Trustee Motion to Deny Confirmation [72] 10/…" at bounding box center [333, 152] width 667 height 305
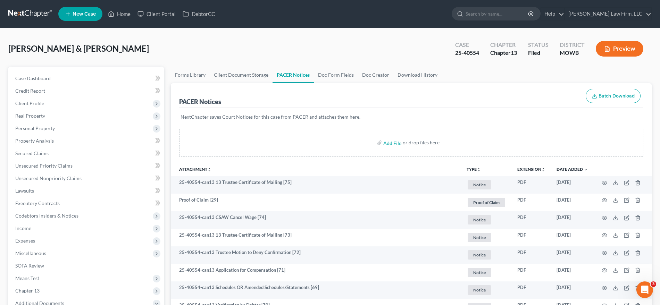
click at [22, 10] on link at bounding box center [30, 14] width 44 height 13
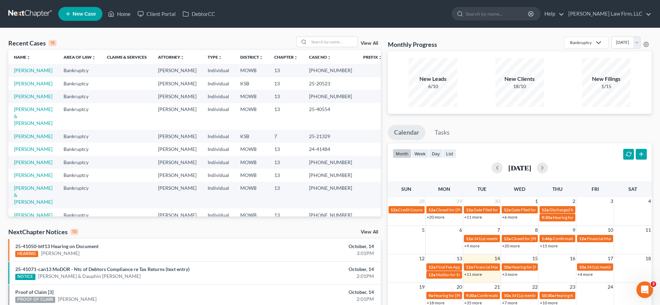
click at [593, 116] on div "Monthly Progress Bankruptcy Bankruptcy Other [DATE] [DATE] [DATE] [DATE] [DATE]…" at bounding box center [519, 257] width 271 height 442
click at [344, 43] on input "search" at bounding box center [333, 42] width 49 height 10
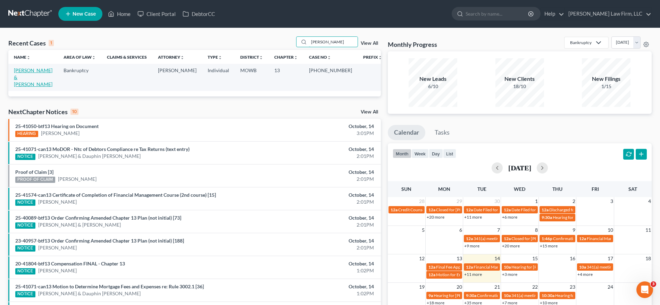
type input "jones"
click at [52, 68] on link "[PERSON_NAME] & [PERSON_NAME]" at bounding box center [33, 77] width 39 height 20
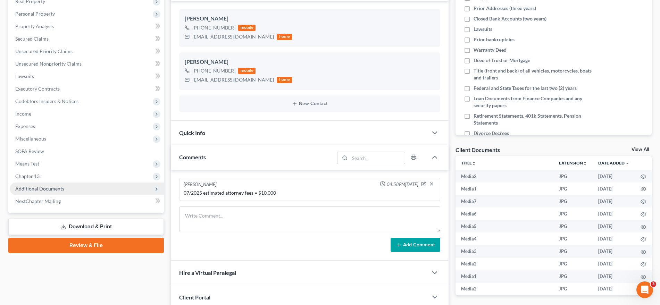
scroll to position [3104, 0]
click at [56, 192] on span "Additional Documents" at bounding box center [87, 189] width 154 height 13
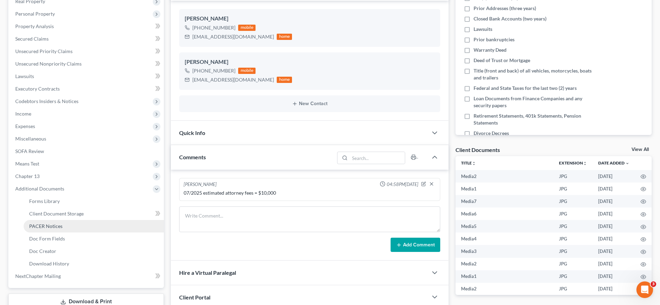
click at [53, 227] on span "PACER Notices" at bounding box center [45, 226] width 33 height 6
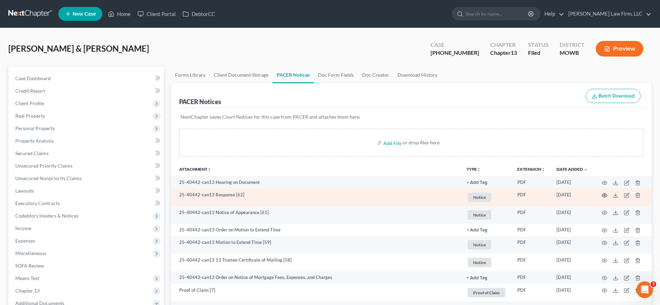
click at [605, 195] on icon "button" at bounding box center [605, 196] width 6 height 6
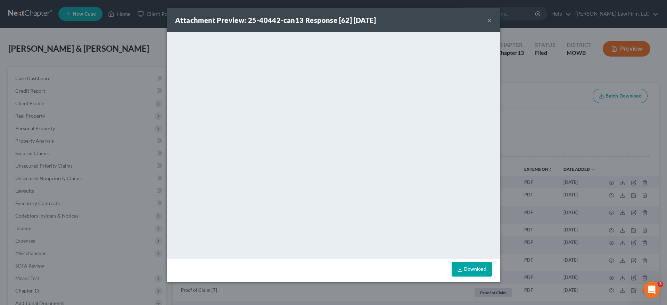
click at [119, 52] on div "Attachment Preview: 25-40442-can13 Response [62] 10/06/2025 × <object ng-attr-d…" at bounding box center [333, 152] width 667 height 305
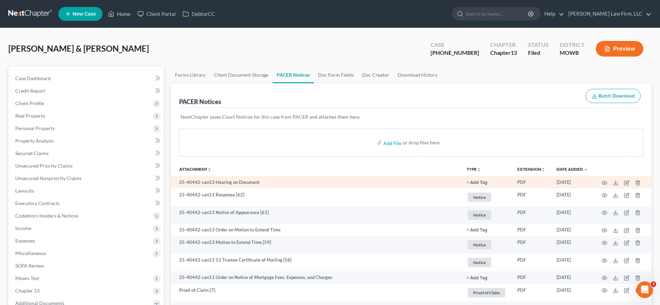
click at [601, 184] on td at bounding box center [622, 182] width 58 height 13
click at [606, 183] on icon "button" at bounding box center [605, 183] width 6 height 6
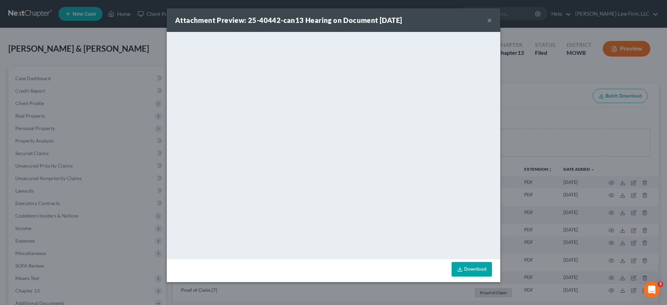
click at [539, 56] on div "Attachment Preview: 25-40442-can13 Hearing on Document 10/07/2025 × <object ng-…" at bounding box center [333, 152] width 667 height 305
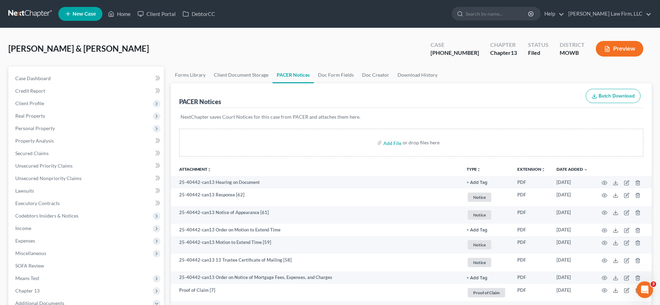
click at [31, 16] on link at bounding box center [30, 14] width 44 height 13
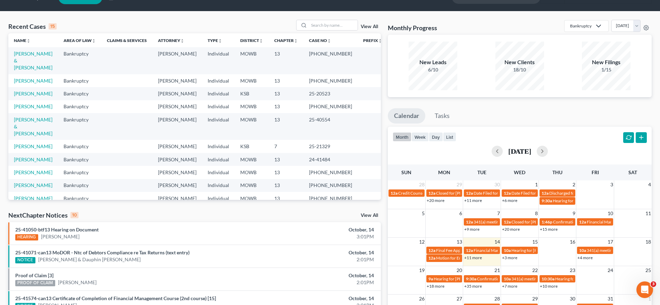
scroll to position [16, 0]
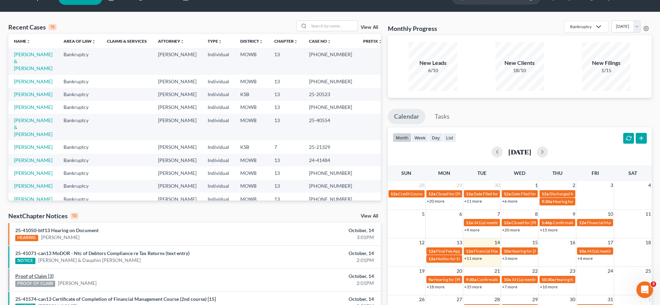
click at [49, 279] on link "Proof of Claim [3]" at bounding box center [34, 276] width 38 height 6
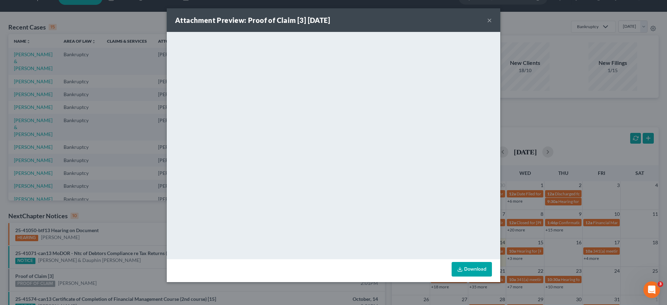
click at [129, 80] on div "Attachment Preview: Proof of Claim [3] [DATE] × <object ng-attr-data='[URL][DOM…" at bounding box center [333, 152] width 667 height 305
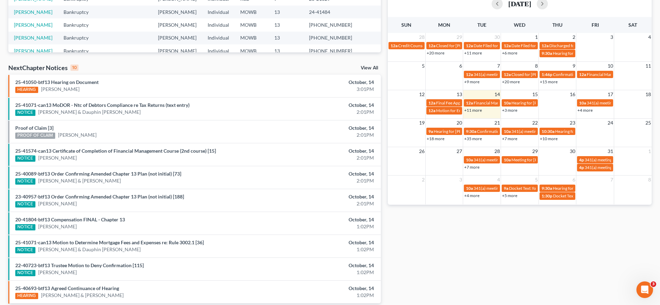
scroll to position [194, 0]
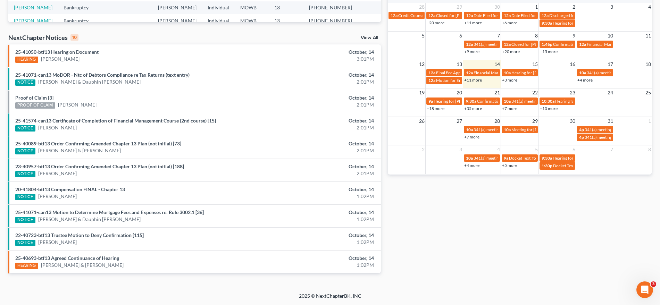
click at [588, 196] on div "Monthly Progress Bankruptcy Bankruptcy Other [DATE] [DATE] [DATE] [DATE] [DATE]…" at bounding box center [519, 63] width 271 height 442
